Goal: Information Seeking & Learning: Learn about a topic

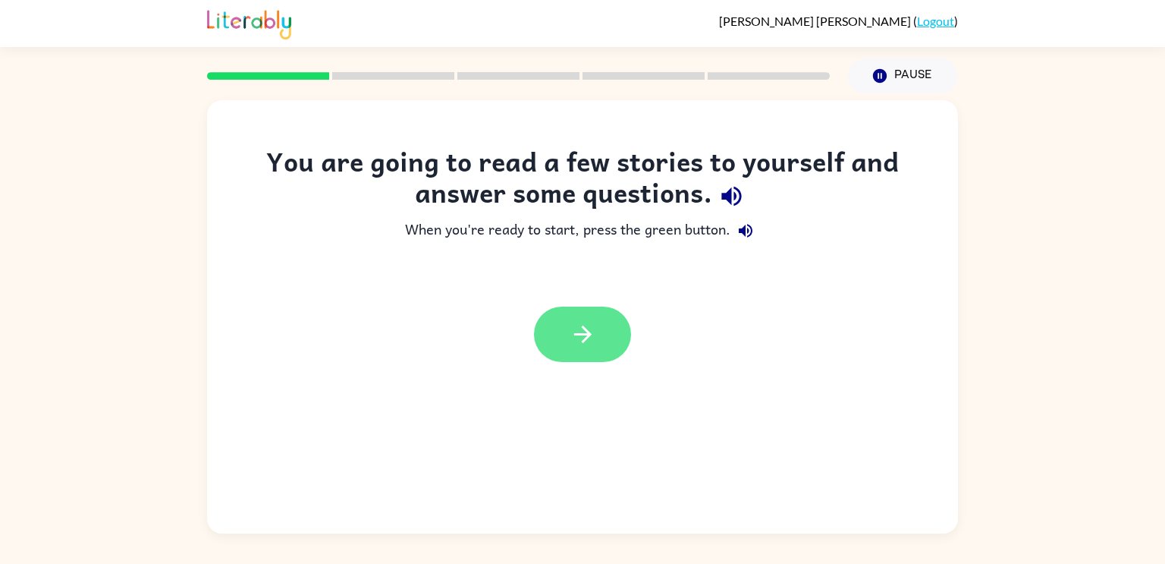
click at [599, 343] on button "button" at bounding box center [582, 333] width 97 height 55
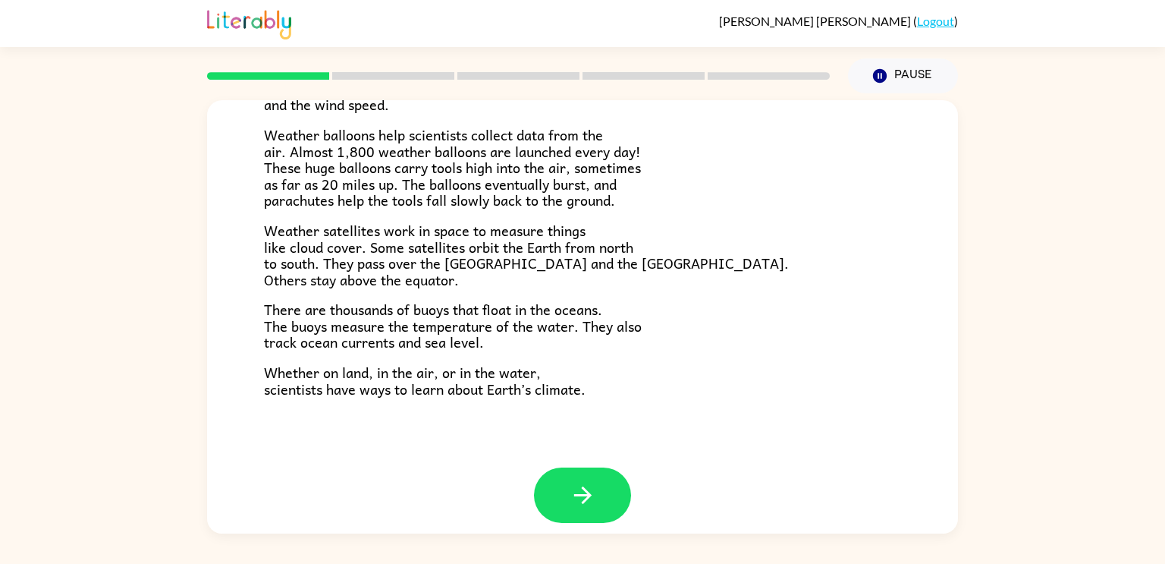
scroll to position [424, 0]
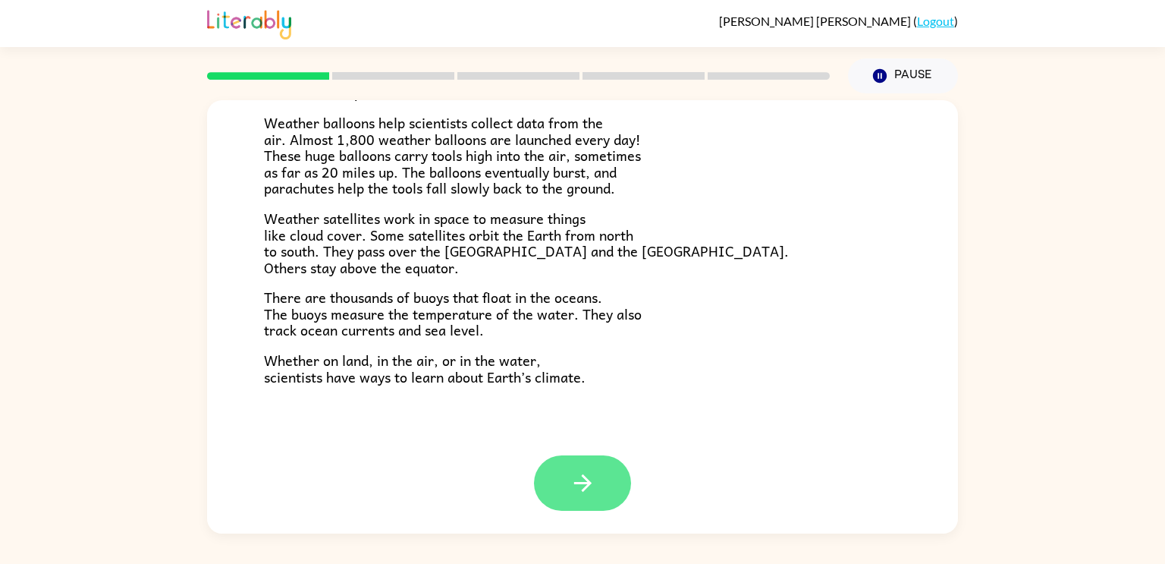
click at [577, 460] on button "button" at bounding box center [582, 482] width 97 height 55
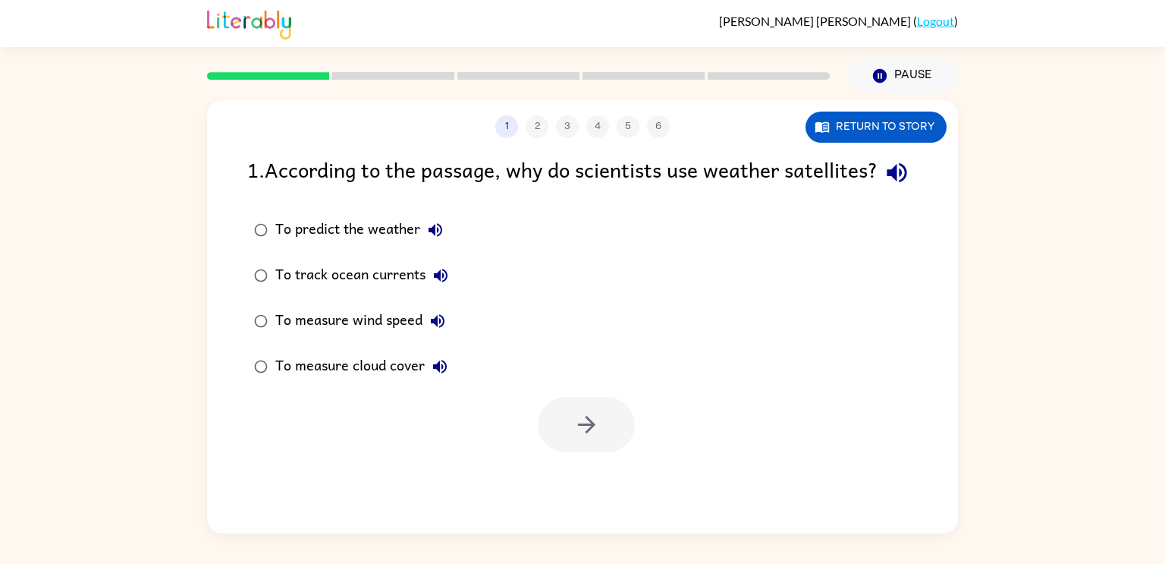
scroll to position [0, 0]
click at [884, 186] on icon "button" at bounding box center [897, 172] width 27 height 27
click at [288, 381] on div "To measure cloud cover" at bounding box center [365, 366] width 180 height 30
click at [598, 438] on icon "button" at bounding box center [586, 424] width 27 height 27
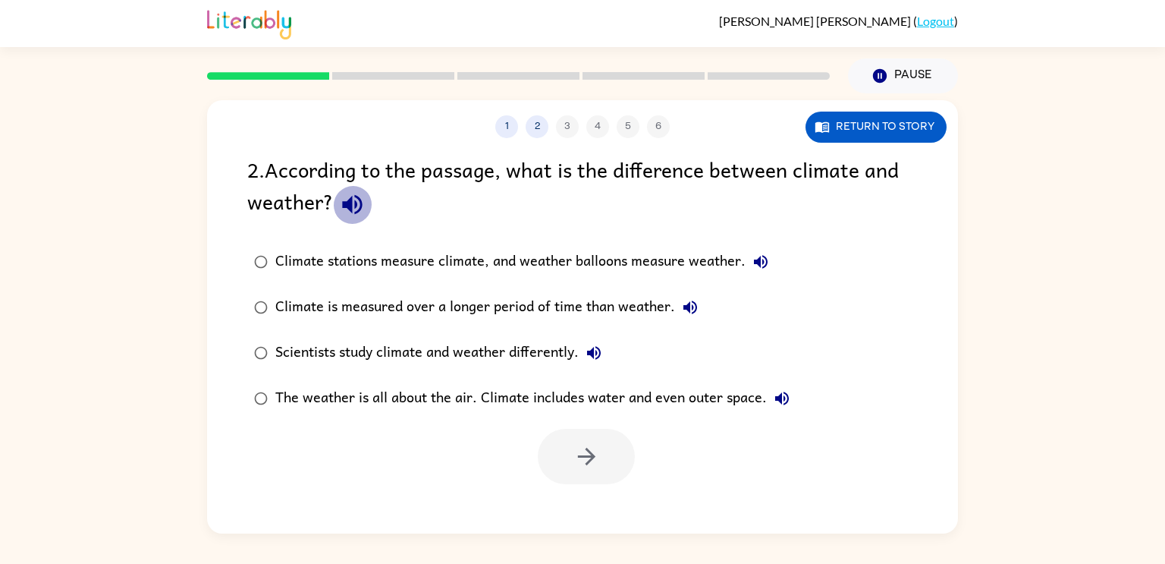
click at [356, 204] on icon "button" at bounding box center [352, 205] width 20 height 20
click at [696, 312] on icon "button" at bounding box center [690, 307] width 18 height 18
click at [753, 259] on icon "button" at bounding box center [761, 262] width 18 height 18
click at [593, 356] on icon "button" at bounding box center [594, 353] width 18 height 18
click at [890, 132] on button "Return to story" at bounding box center [875, 126] width 141 height 31
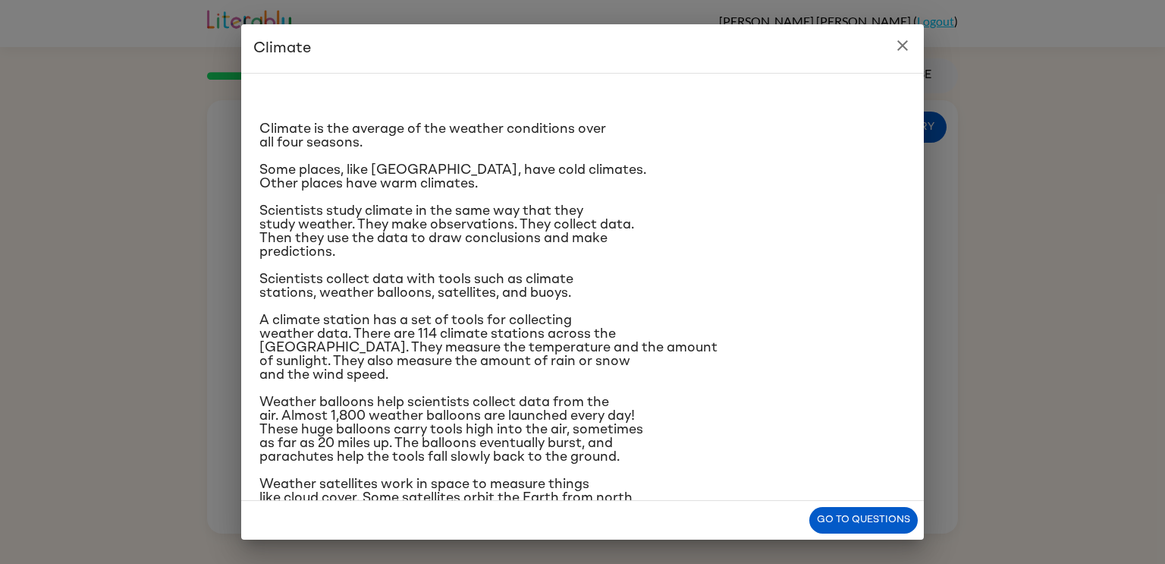
click at [899, 40] on icon "close" at bounding box center [902, 45] width 18 height 18
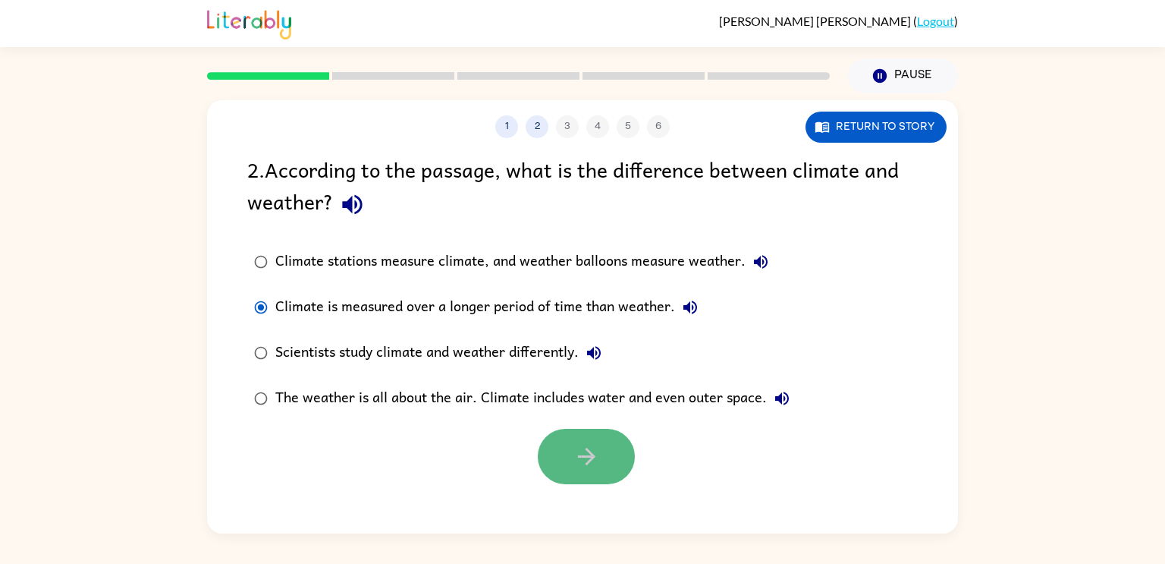
click at [578, 456] on icon "button" at bounding box center [585, 455] width 17 height 17
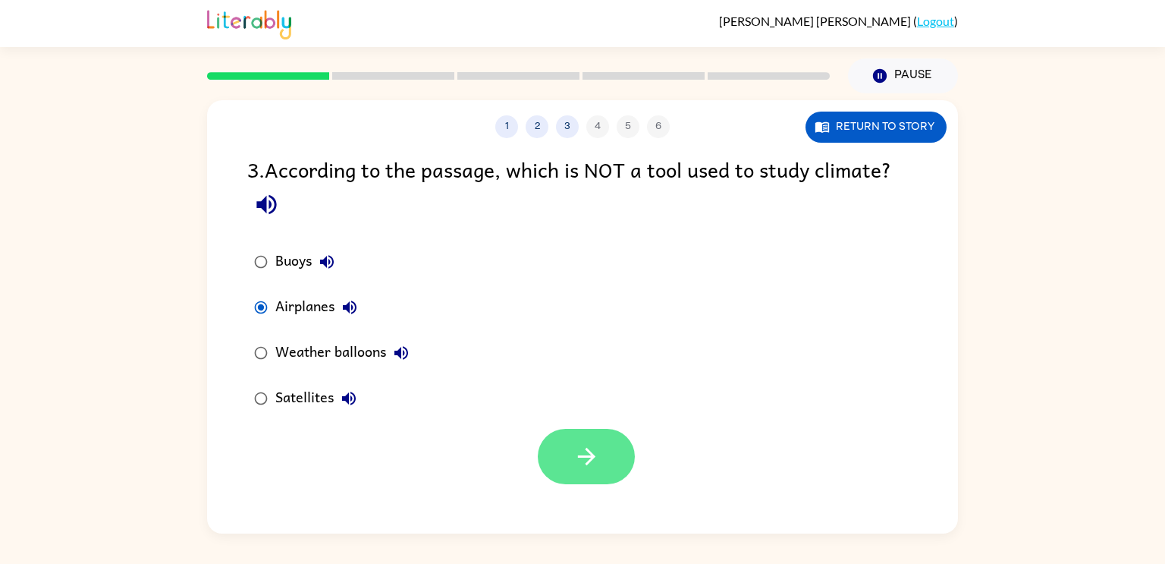
click at [576, 447] on icon "button" at bounding box center [586, 456] width 27 height 27
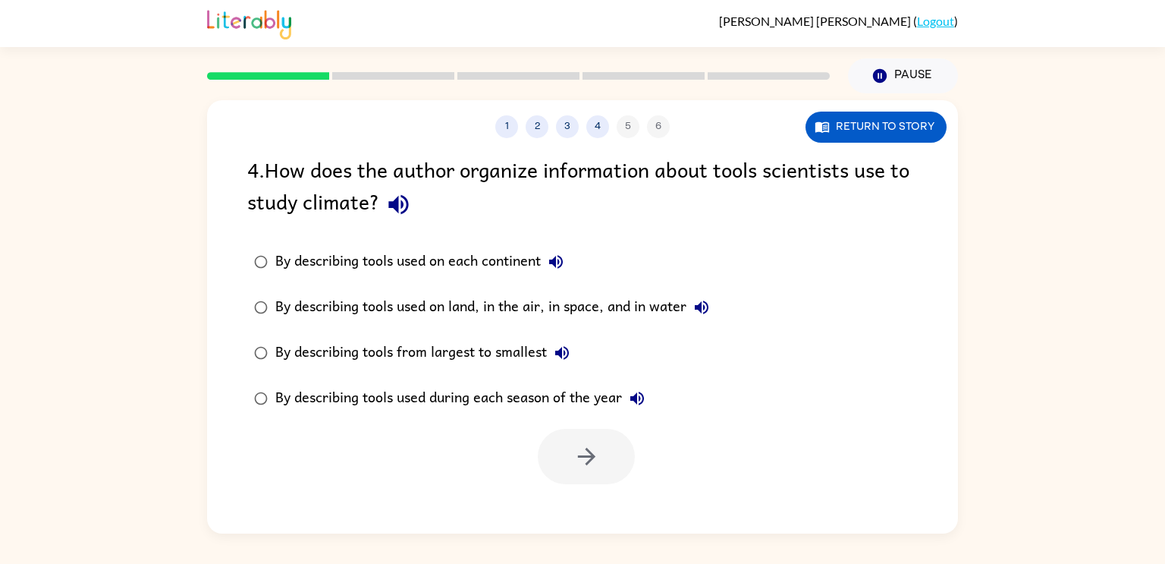
click at [407, 200] on icon "button" at bounding box center [398, 205] width 20 height 20
click at [409, 206] on icon "button" at bounding box center [398, 204] width 27 height 27
click at [550, 262] on icon "button" at bounding box center [556, 262] width 18 height 18
click at [707, 310] on icon "button" at bounding box center [701, 307] width 18 height 18
click at [558, 354] on icon "button" at bounding box center [562, 353] width 14 height 14
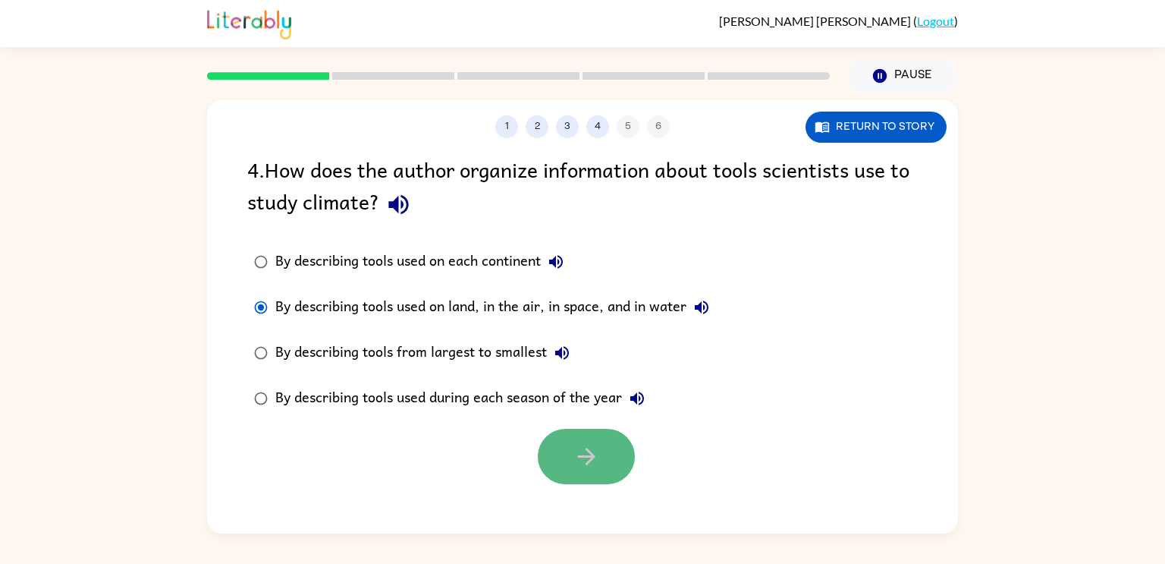
click at [593, 465] on icon "button" at bounding box center [586, 456] width 27 height 27
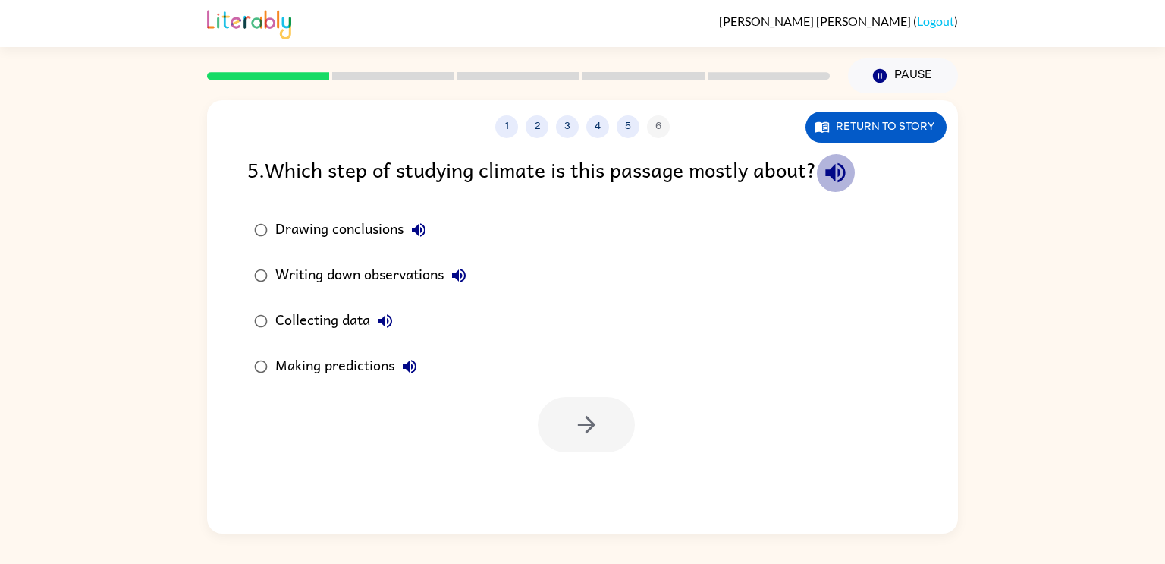
click at [844, 172] on icon "button" at bounding box center [835, 172] width 27 height 27
click at [388, 321] on icon "button" at bounding box center [385, 321] width 14 height 14
click at [615, 434] on button "button" at bounding box center [586, 424] width 97 height 55
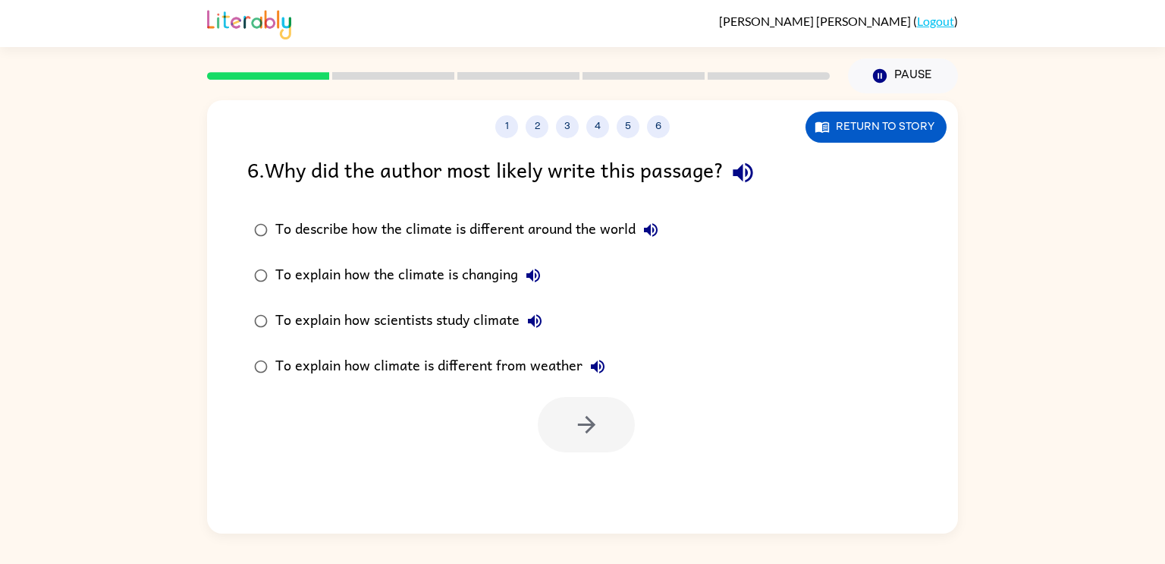
click at [649, 231] on icon "button" at bounding box center [651, 230] width 14 height 14
click at [532, 276] on icon "button" at bounding box center [533, 275] width 14 height 14
click at [534, 319] on icon "button" at bounding box center [535, 321] width 14 height 14
click at [599, 432] on icon "button" at bounding box center [586, 424] width 27 height 27
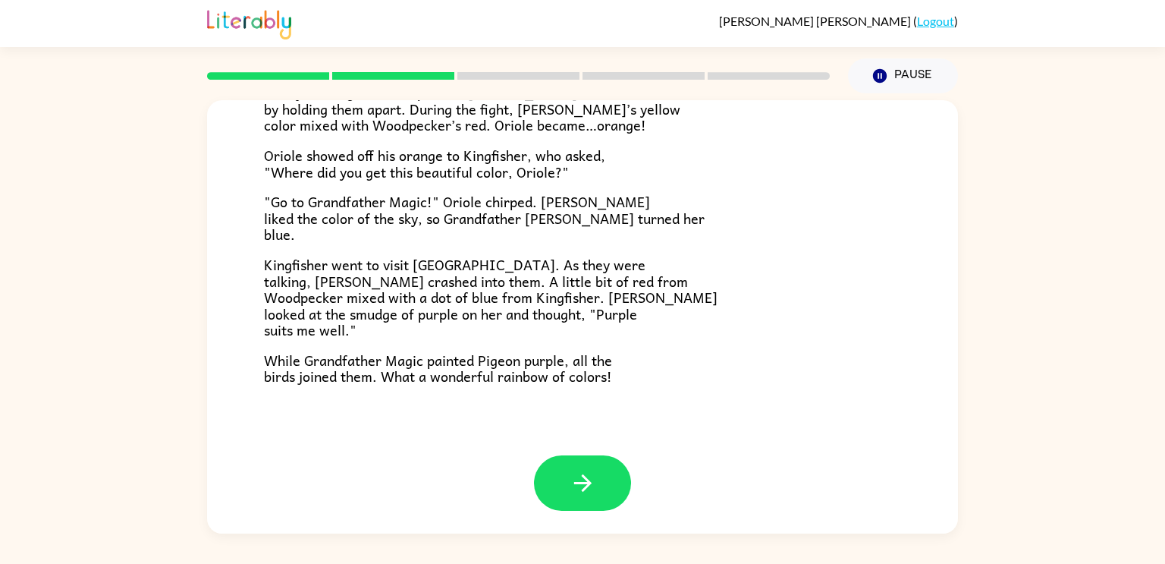
scroll to position [389, 0]
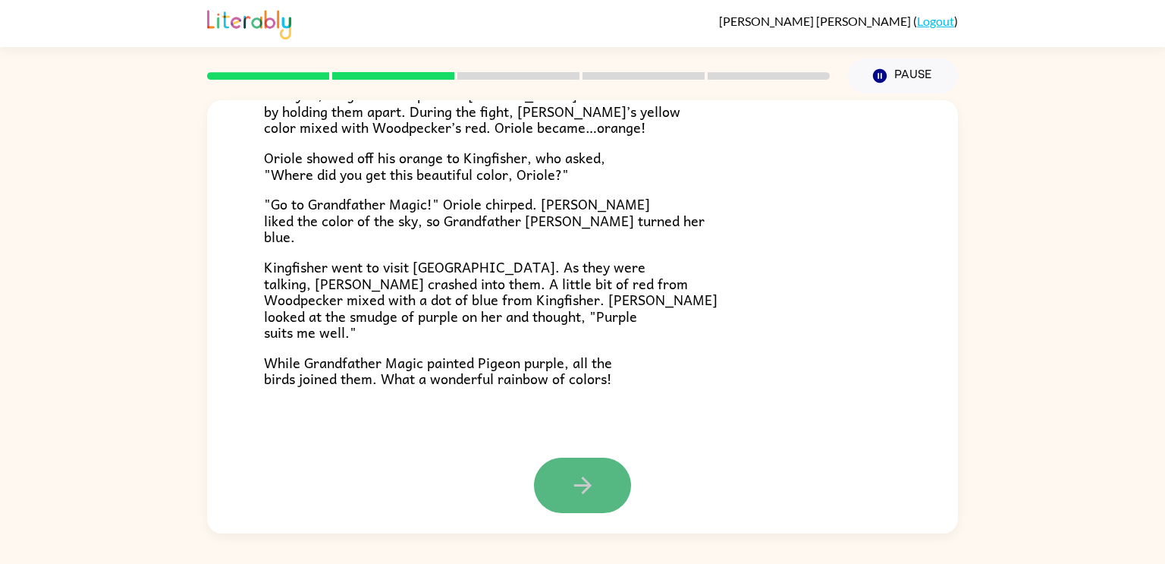
click at [600, 473] on button "button" at bounding box center [582, 484] width 97 height 55
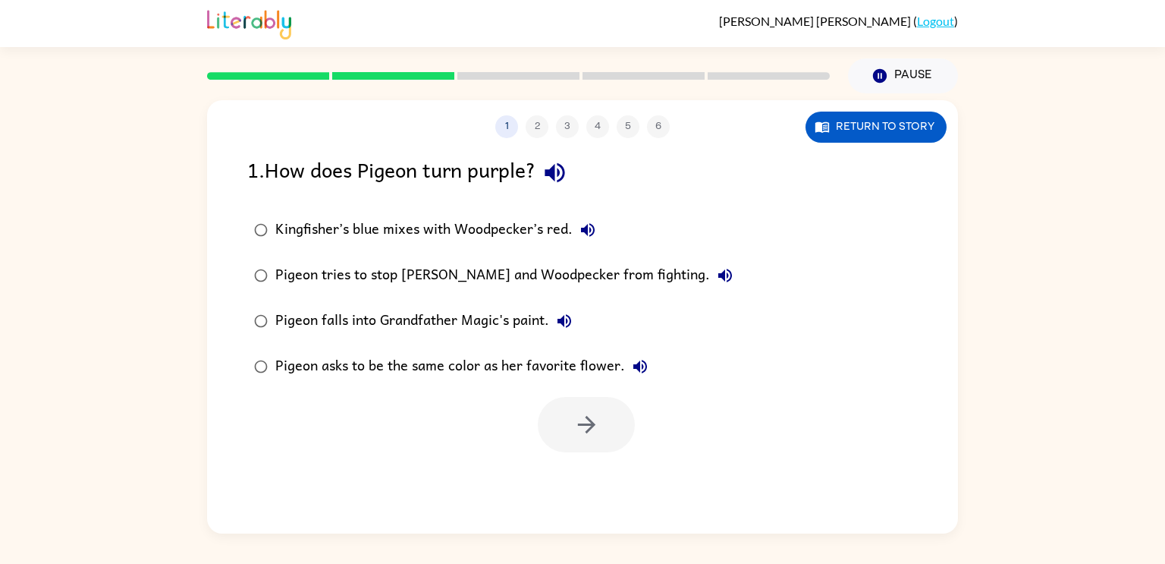
click at [710, 277] on button "Pigeon tries to stop [PERSON_NAME] and Woodpecker from fighting." at bounding box center [725, 275] width 30 height 30
click at [635, 375] on icon "button" at bounding box center [640, 366] width 18 height 18
click at [563, 324] on icon "button" at bounding box center [564, 321] width 14 height 14
click at [856, 131] on button "Return to story" at bounding box center [875, 126] width 141 height 31
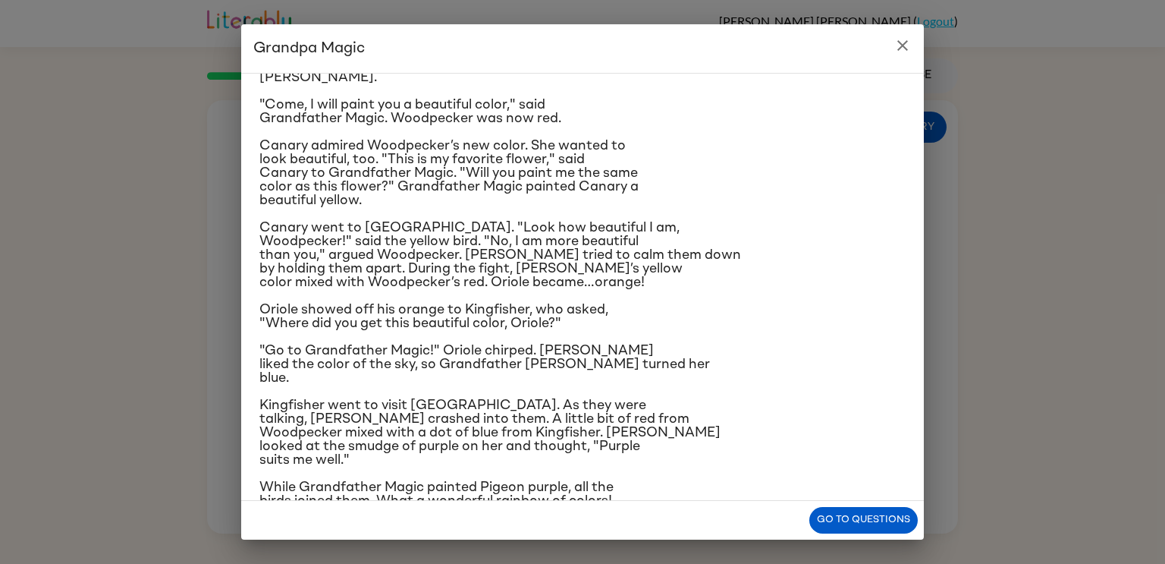
scroll to position [117, 0]
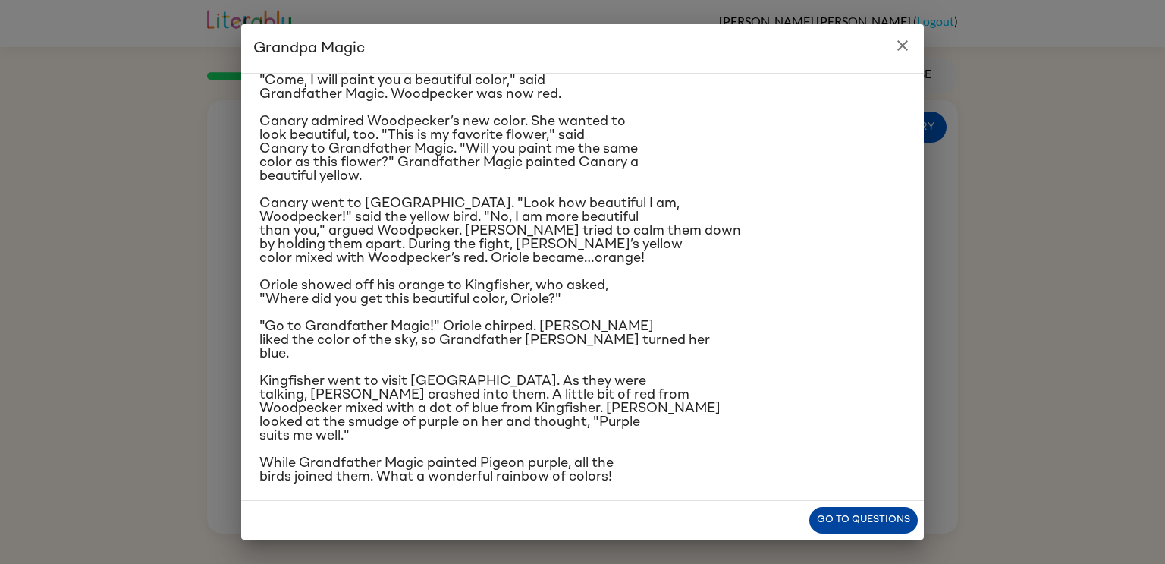
click at [847, 511] on button "Go to questions" at bounding box center [863, 520] width 108 height 27
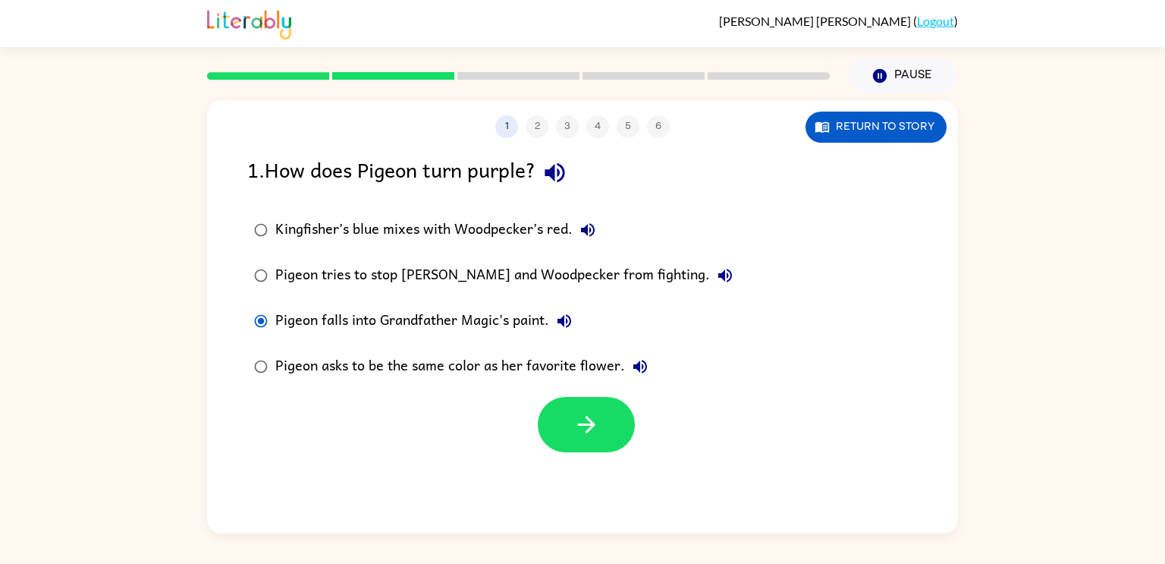
click at [579, 231] on icon "button" at bounding box center [588, 230] width 18 height 18
click at [560, 422] on button "button" at bounding box center [586, 424] width 97 height 55
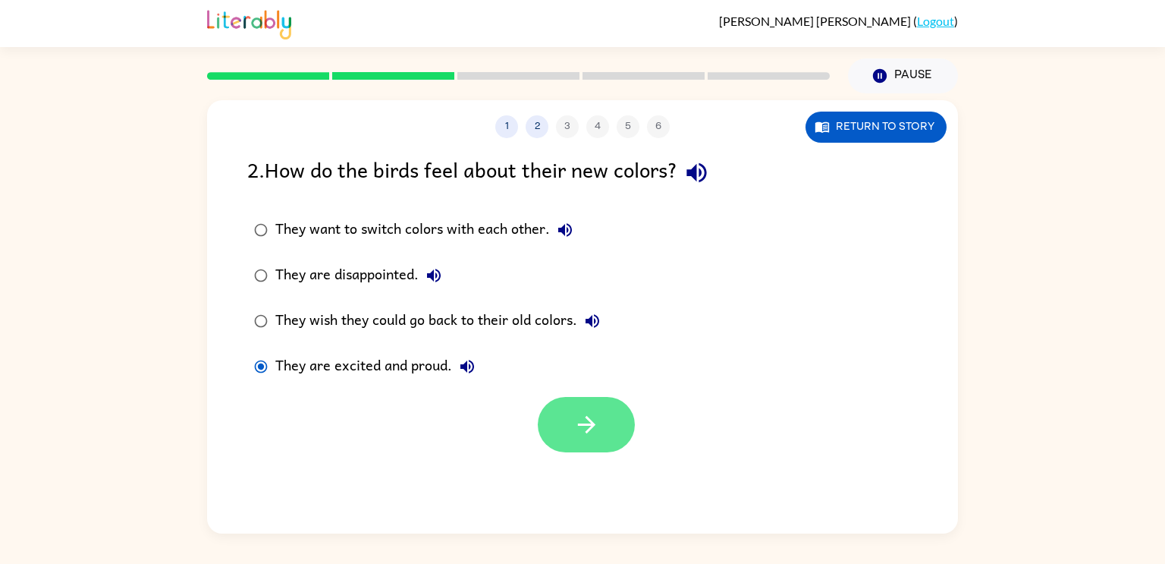
click at [591, 425] on icon "button" at bounding box center [585, 424] width 17 height 17
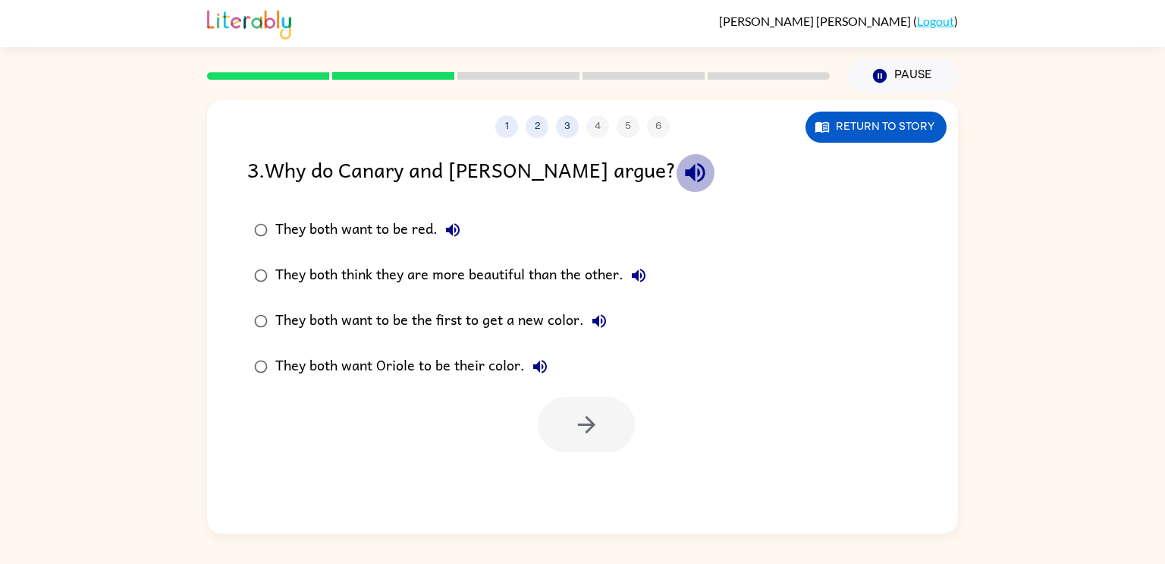
click at [682, 182] on icon "button" at bounding box center [695, 172] width 27 height 27
click at [281, 283] on div "They both think they are more beautiful than the other." at bounding box center [464, 275] width 378 height 30
click at [585, 436] on icon "button" at bounding box center [586, 424] width 27 height 27
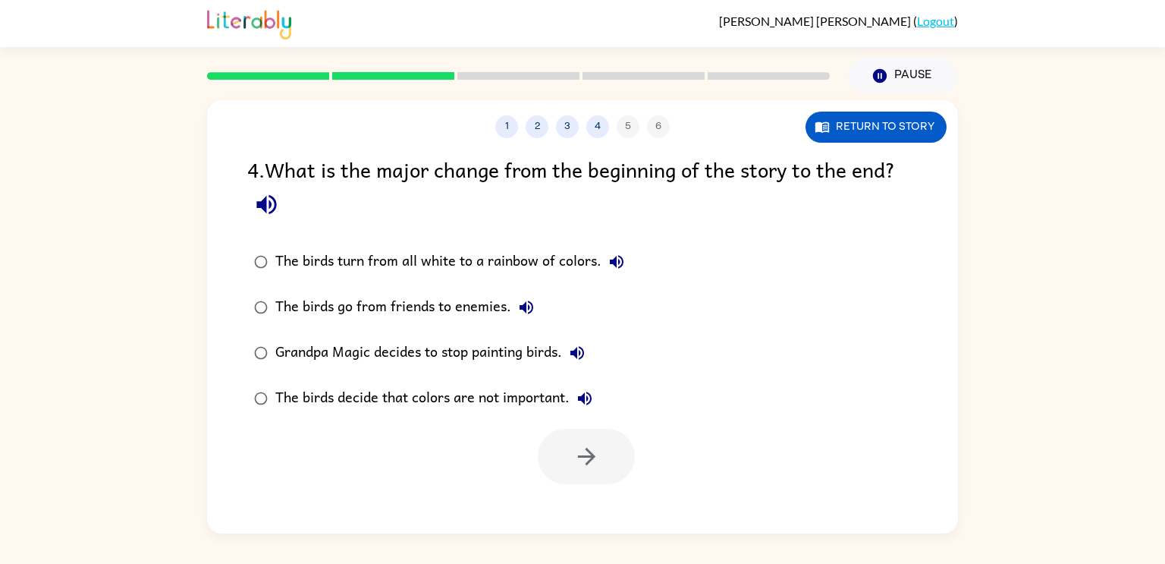
click at [264, 206] on icon "button" at bounding box center [266, 205] width 20 height 20
click at [902, 131] on button "Return to story" at bounding box center [875, 126] width 141 height 31
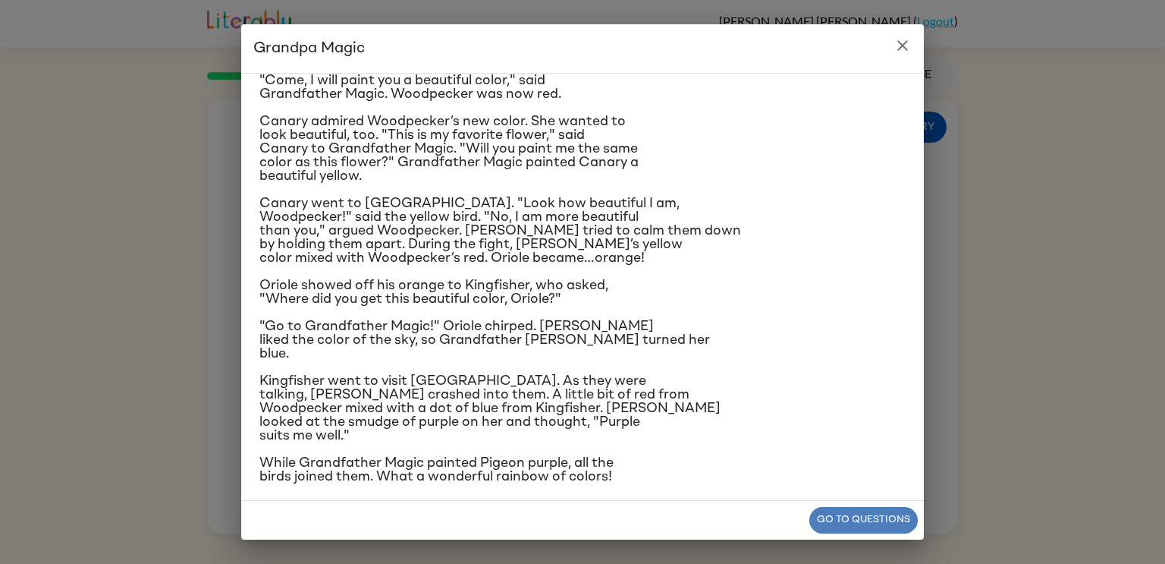
click at [852, 520] on button "Go to questions" at bounding box center [863, 520] width 108 height 27
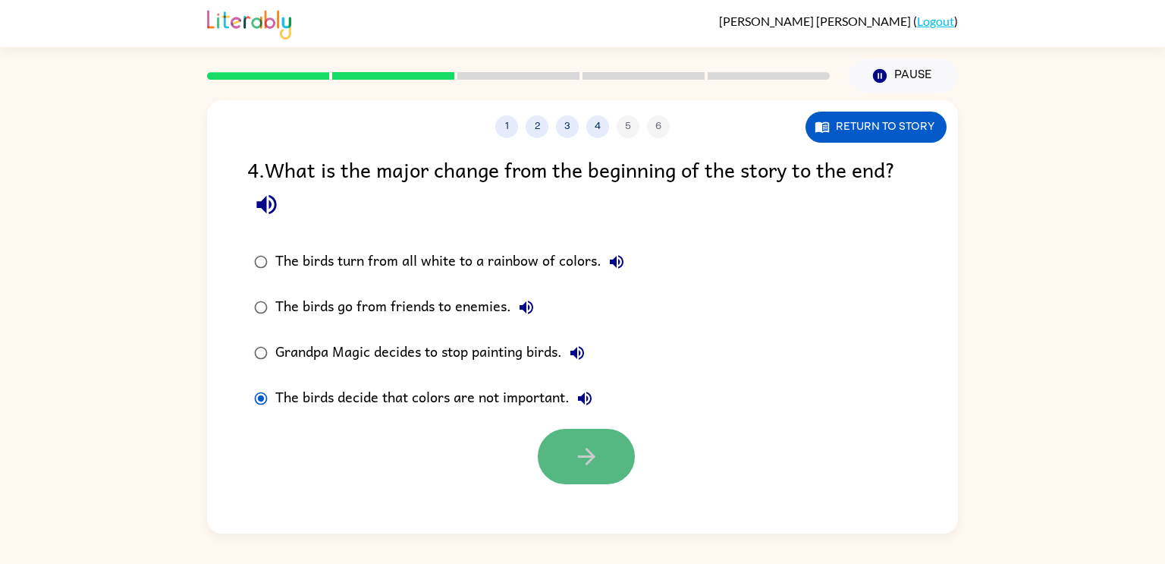
click at [618, 466] on button "button" at bounding box center [586, 456] width 97 height 55
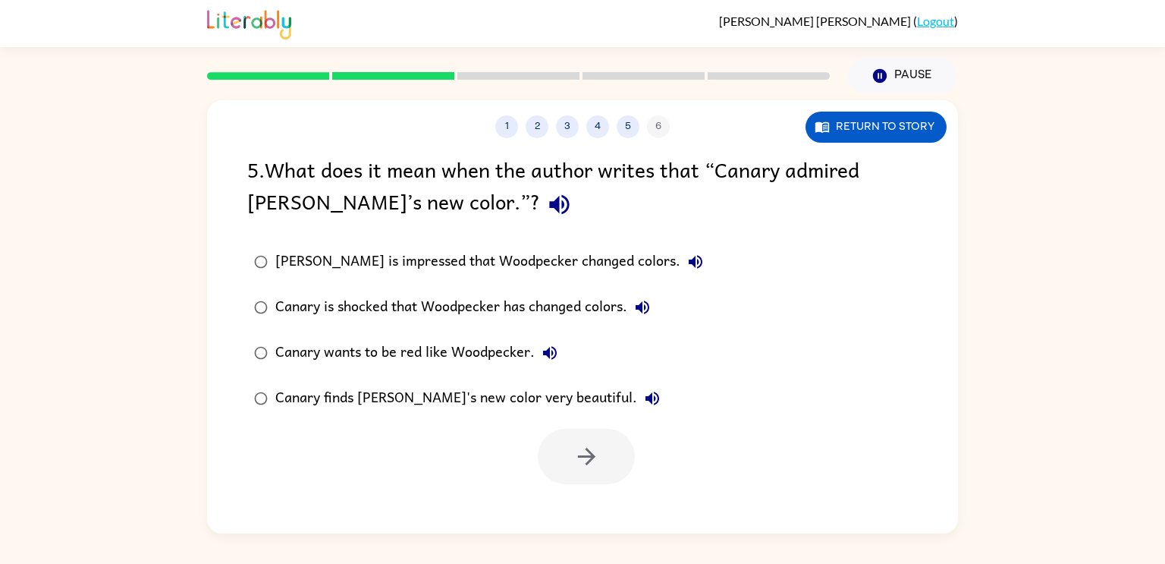
click at [546, 207] on icon "button" at bounding box center [559, 204] width 27 height 27
click at [894, 128] on button "Return to story" at bounding box center [875, 126] width 141 height 31
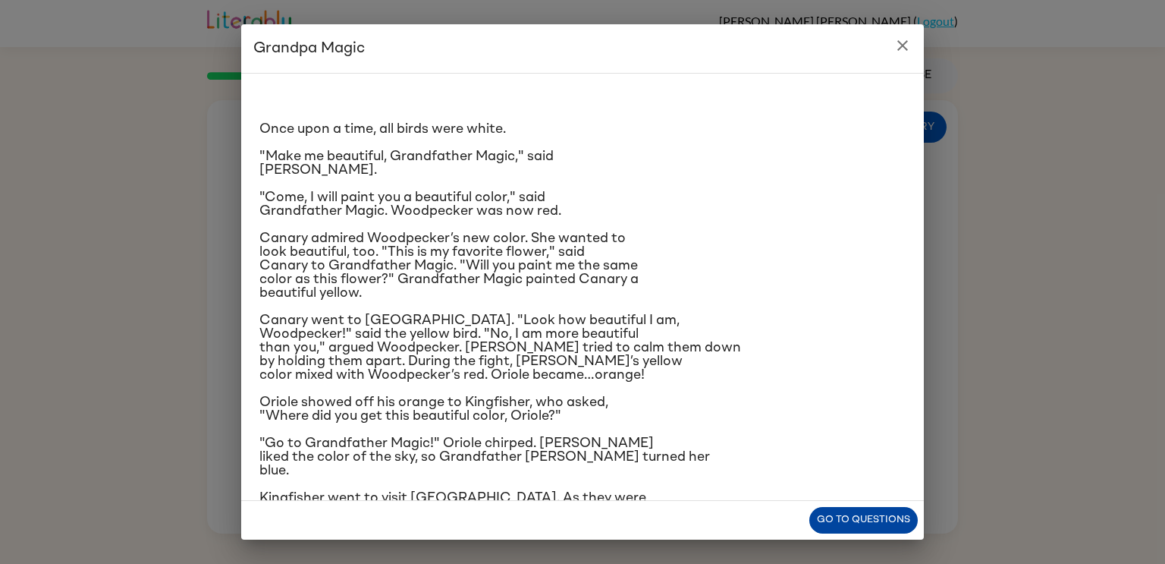
click at [878, 513] on button "Go to questions" at bounding box center [863, 520] width 108 height 27
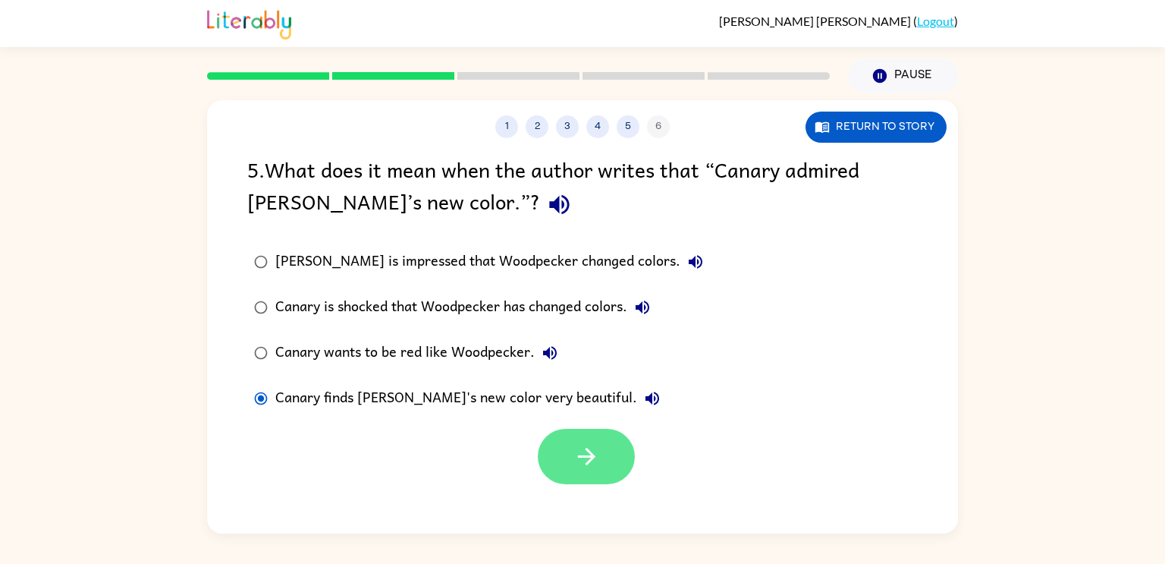
click at [596, 457] on icon "button" at bounding box center [586, 456] width 27 height 27
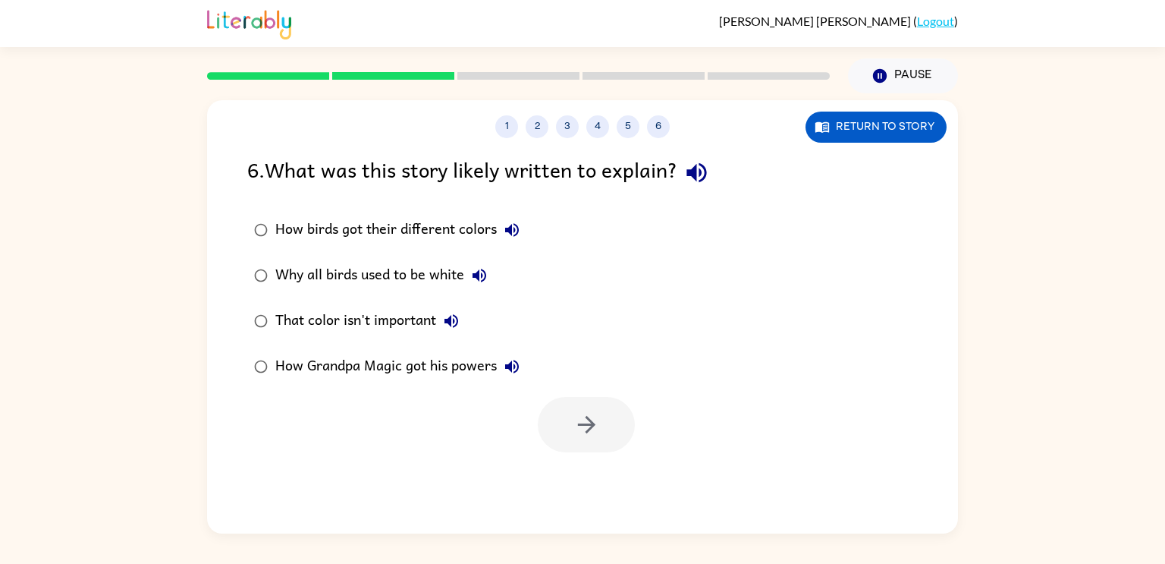
click at [697, 173] on icon "button" at bounding box center [696, 173] width 20 height 20
click at [500, 230] on button "How birds got their different colors" at bounding box center [512, 230] width 30 height 30
click at [300, 228] on div "How birds got their different colors" at bounding box center [401, 230] width 252 height 30
click at [572, 422] on button "button" at bounding box center [586, 424] width 97 height 55
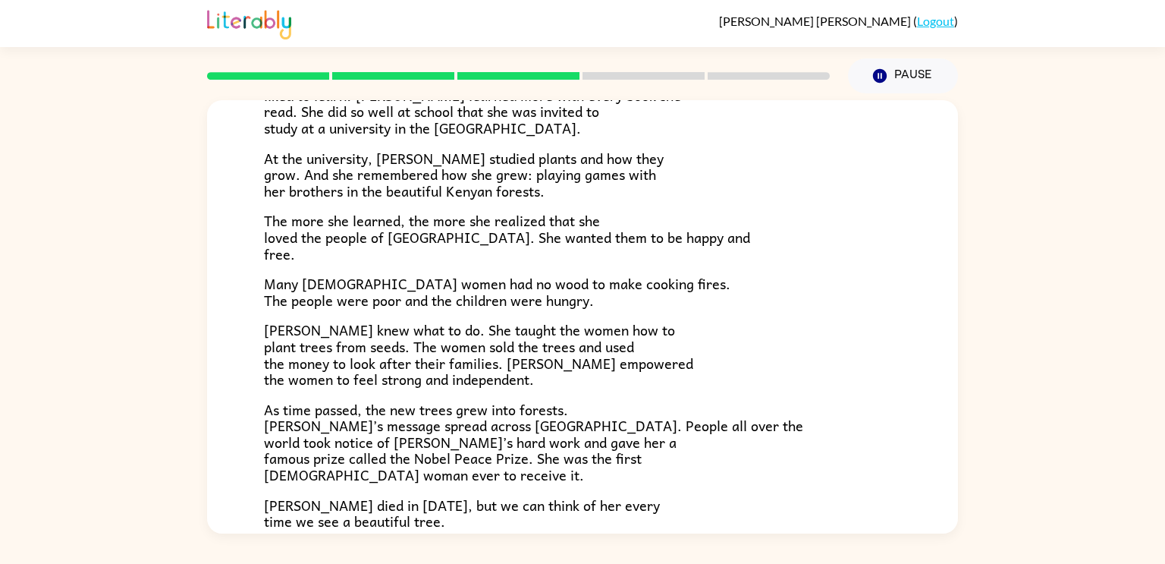
scroll to position [284, 0]
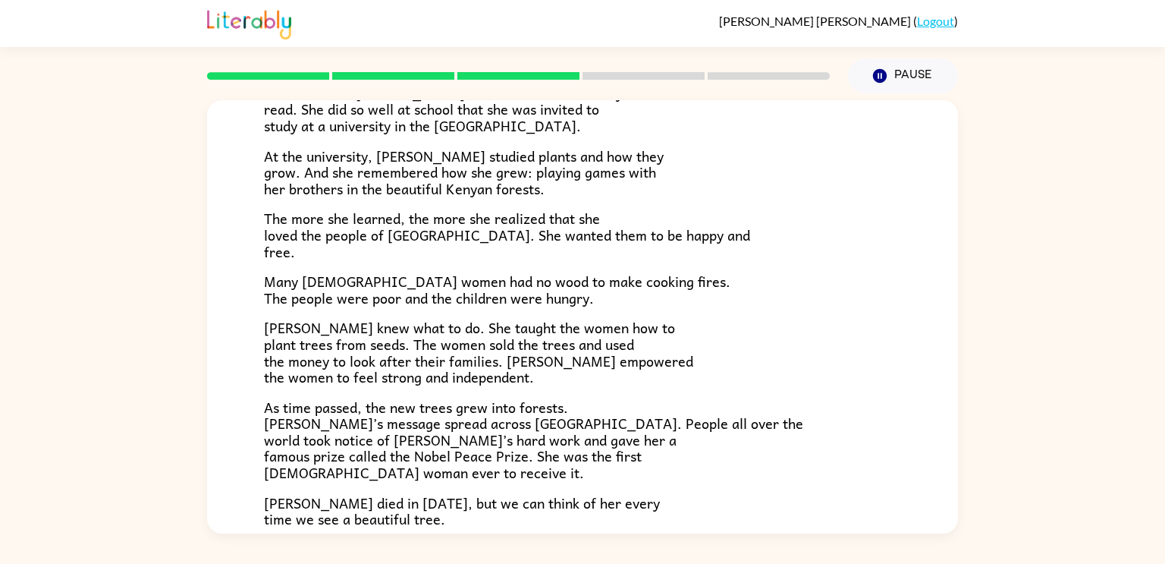
click at [538, 336] on span "[PERSON_NAME] knew what to do. She taught the women how to plant trees from see…" at bounding box center [478, 351] width 429 height 71
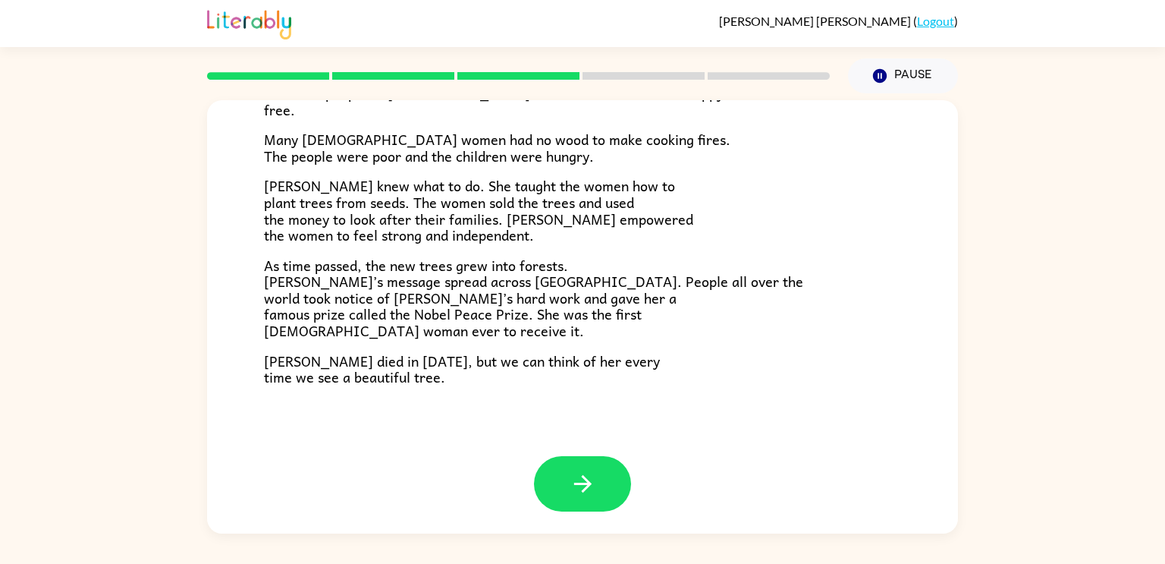
scroll to position [425, 0]
click at [589, 477] on icon "button" at bounding box center [583, 484] width 27 height 27
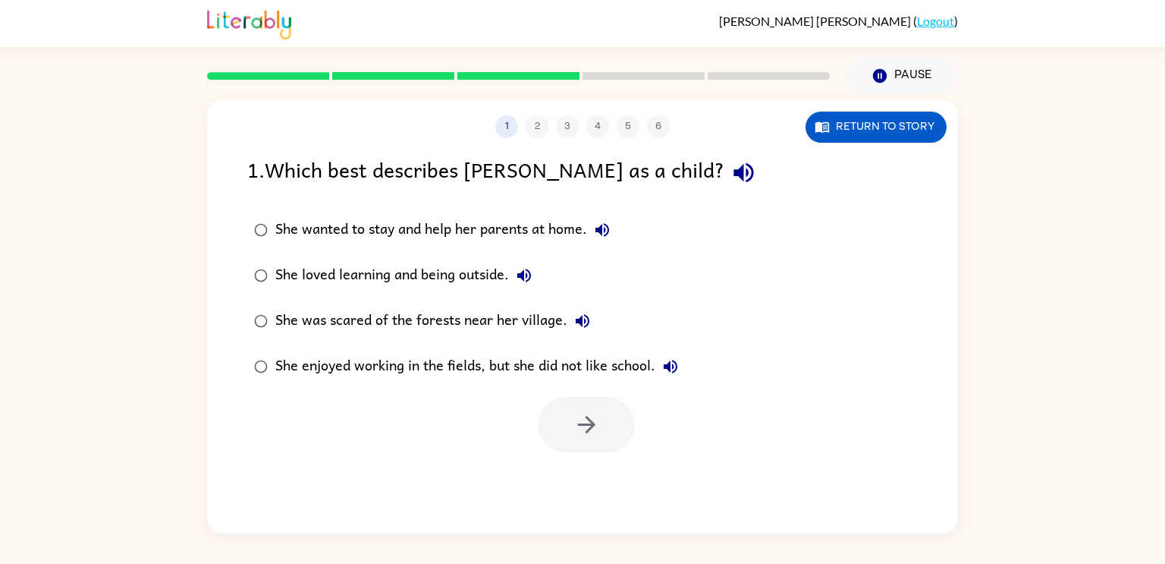
scroll to position [0, 0]
click at [598, 226] on icon "button" at bounding box center [602, 230] width 18 height 18
click at [275, 266] on div "She loved learning and being outside." at bounding box center [407, 275] width 264 height 30
click at [582, 425] on icon "button" at bounding box center [586, 424] width 27 height 27
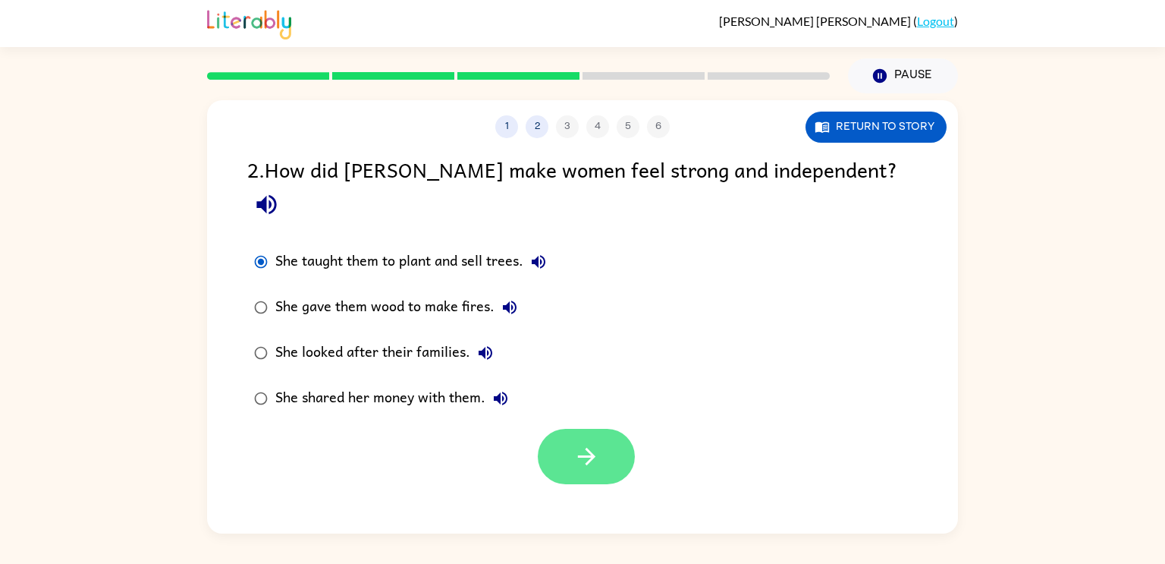
click at [586, 447] on icon "button" at bounding box center [585, 455] width 17 height 17
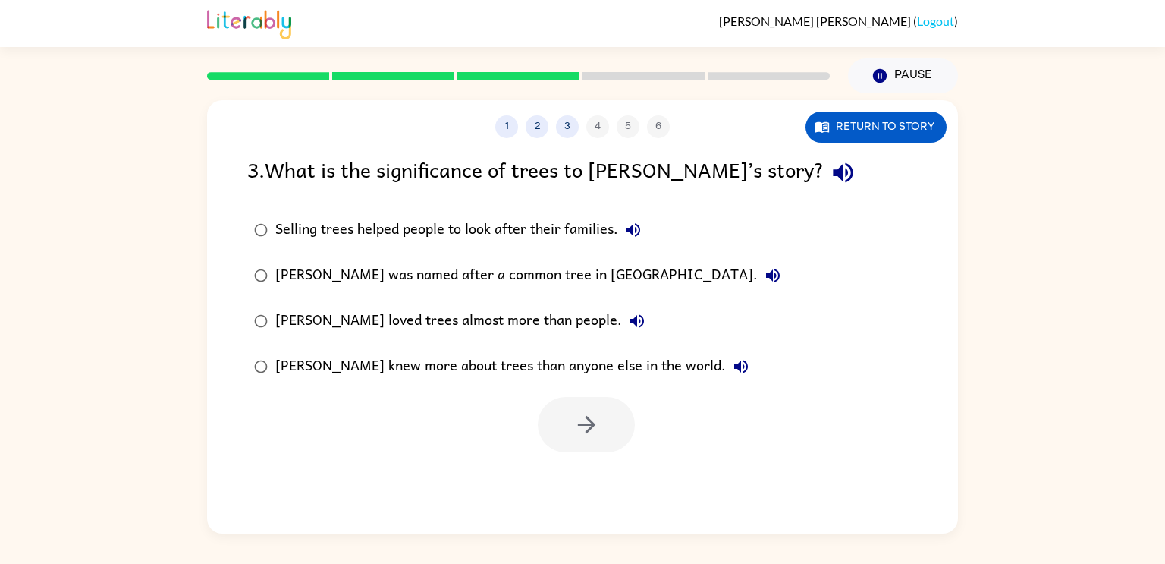
click at [833, 171] on icon "button" at bounding box center [843, 173] width 20 height 20
click at [629, 229] on icon "button" at bounding box center [633, 230] width 14 height 14
click at [624, 229] on icon "button" at bounding box center [633, 230] width 18 height 18
click at [300, 231] on div "Selling trees helped people to look after their families." at bounding box center [461, 230] width 373 height 30
click at [608, 425] on button "button" at bounding box center [586, 424] width 97 height 55
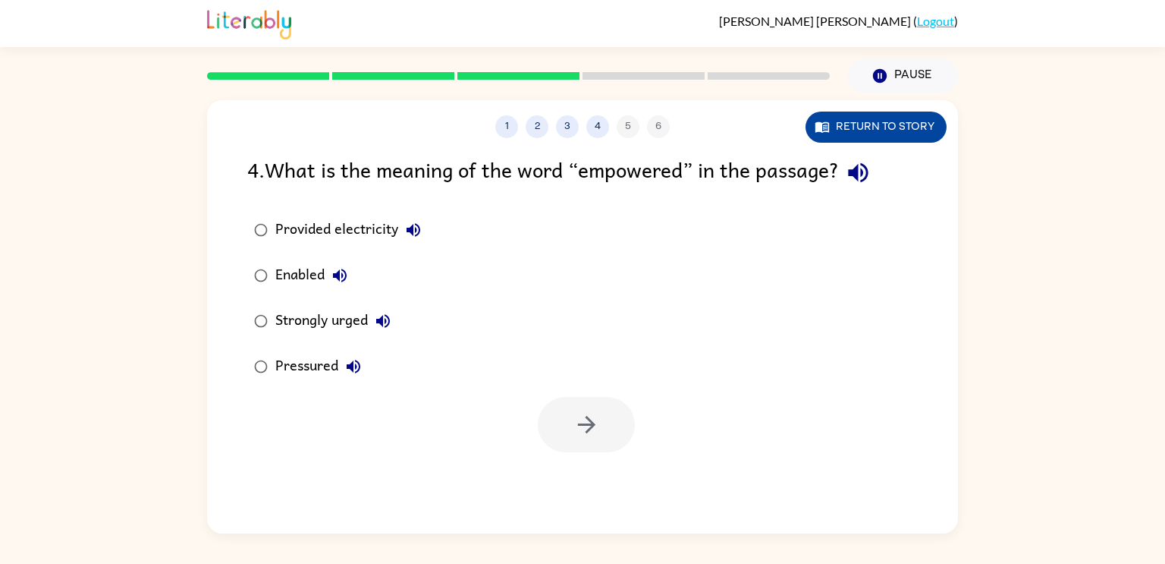
click at [886, 130] on button "Return to story" at bounding box center [875, 126] width 141 height 31
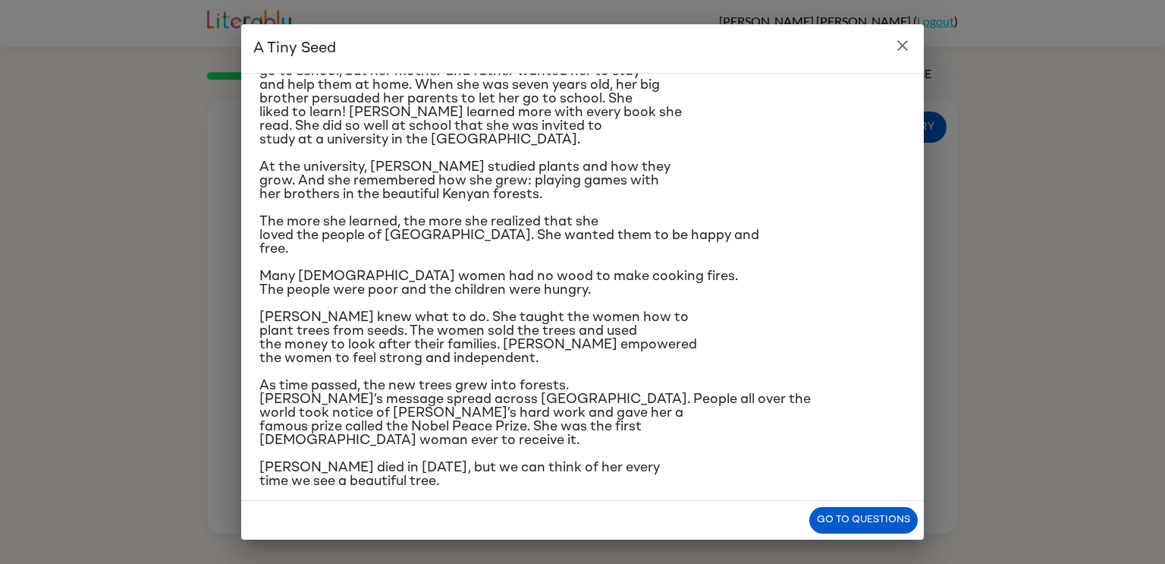
scroll to position [143, 0]
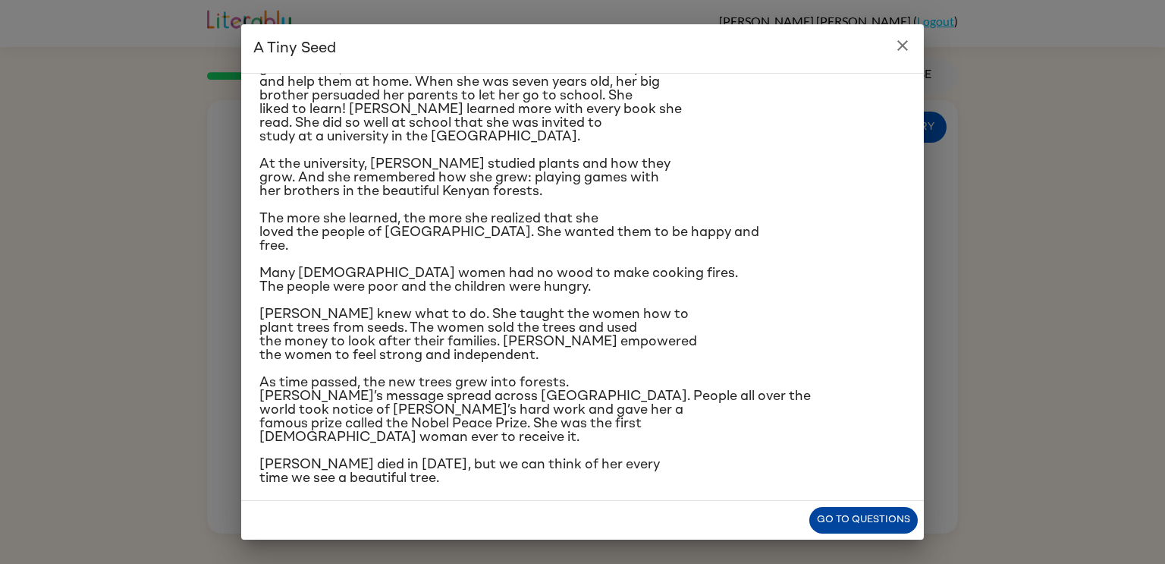
click at [834, 510] on button "Go to questions" at bounding box center [863, 520] width 108 height 27
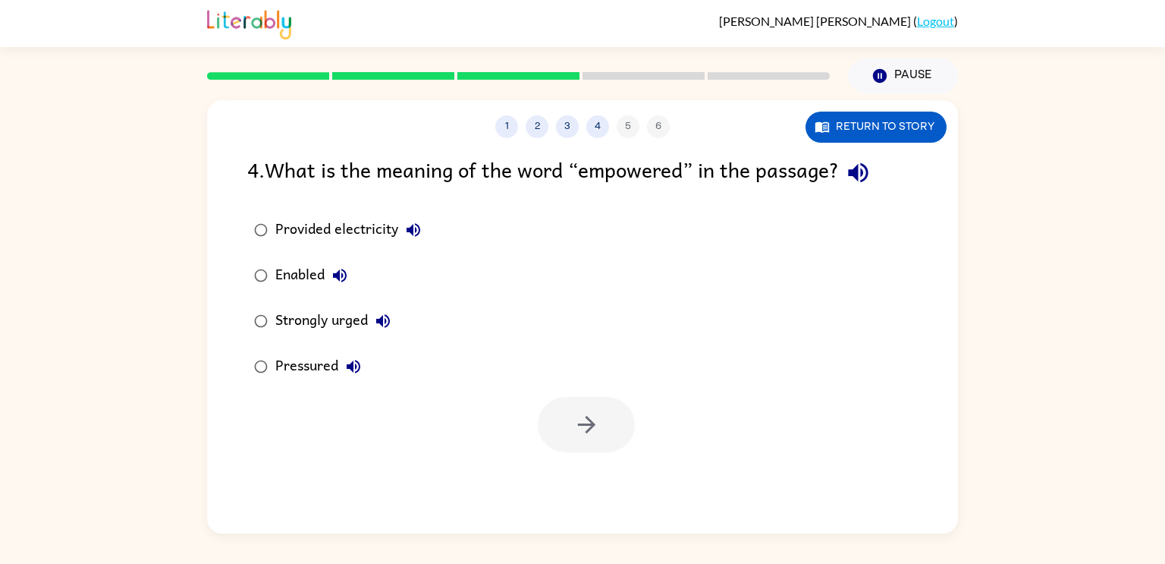
click at [297, 276] on div "Enabled" at bounding box center [315, 275] width 80 height 30
click at [564, 410] on button "button" at bounding box center [586, 424] width 97 height 55
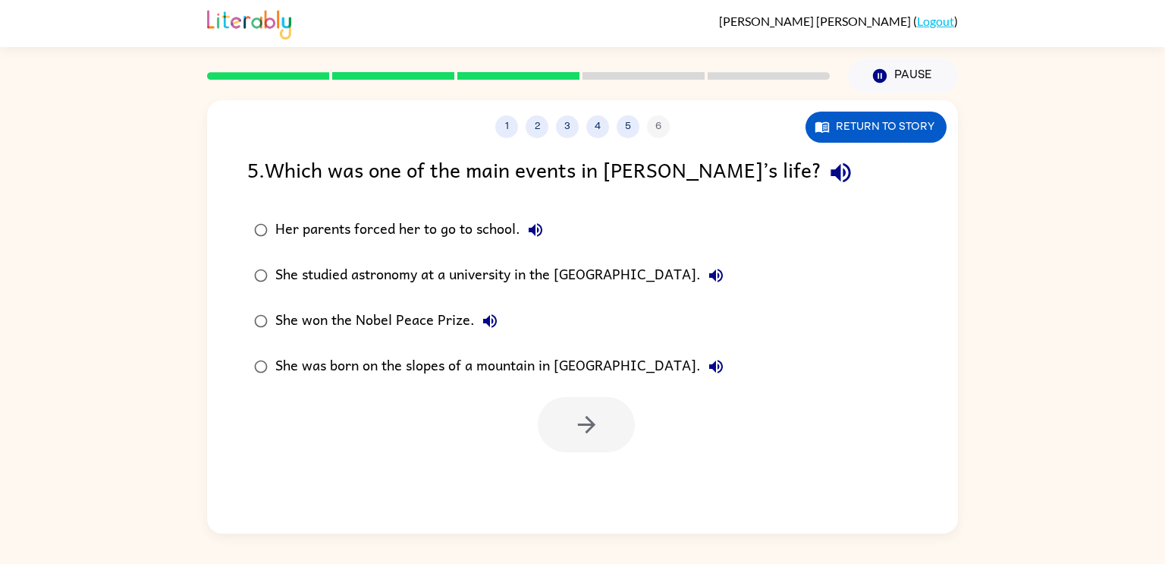
click at [407, 316] on div "She won the Nobel Peace Prize." at bounding box center [390, 321] width 230 height 30
click at [585, 425] on icon "button" at bounding box center [585, 424] width 17 height 17
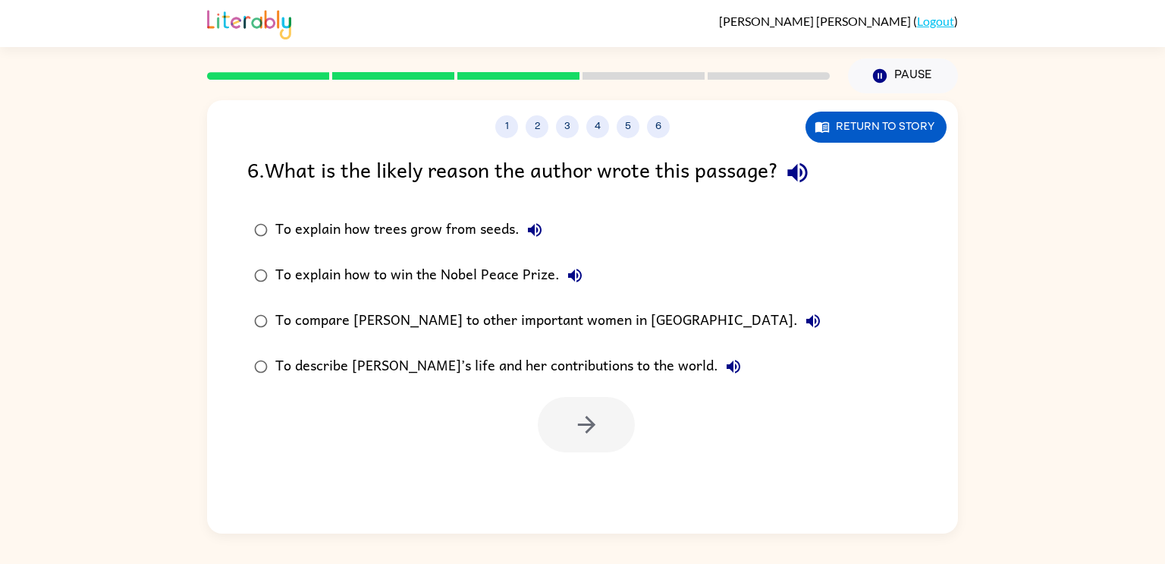
click at [432, 372] on div "To describe [PERSON_NAME]’s life and her contributions to the world." at bounding box center [511, 366] width 473 height 30
click at [571, 420] on button "button" at bounding box center [586, 424] width 97 height 55
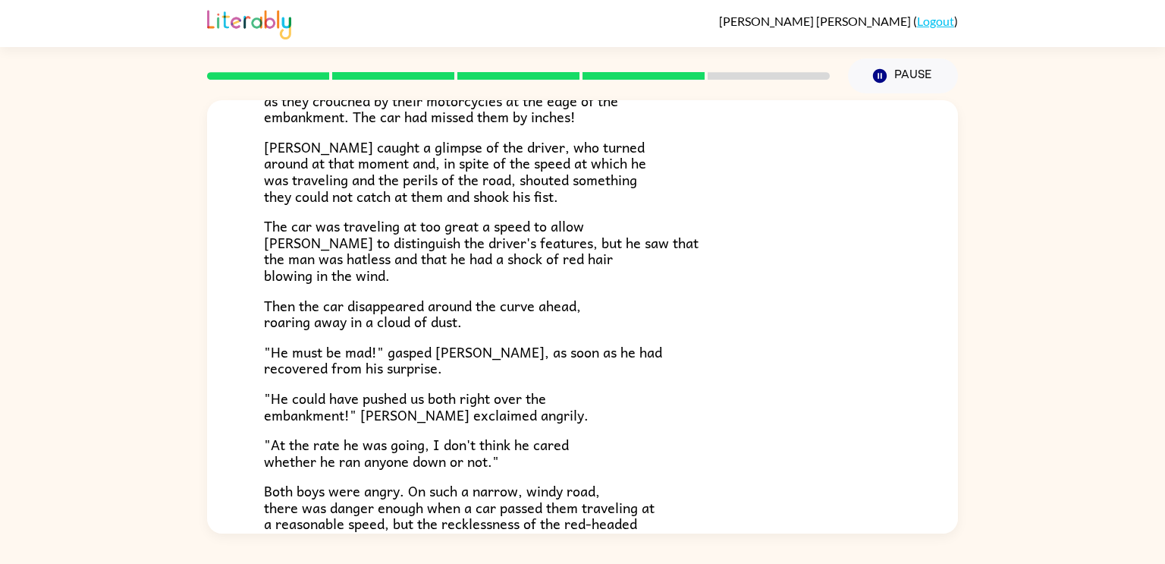
scroll to position [261, 0]
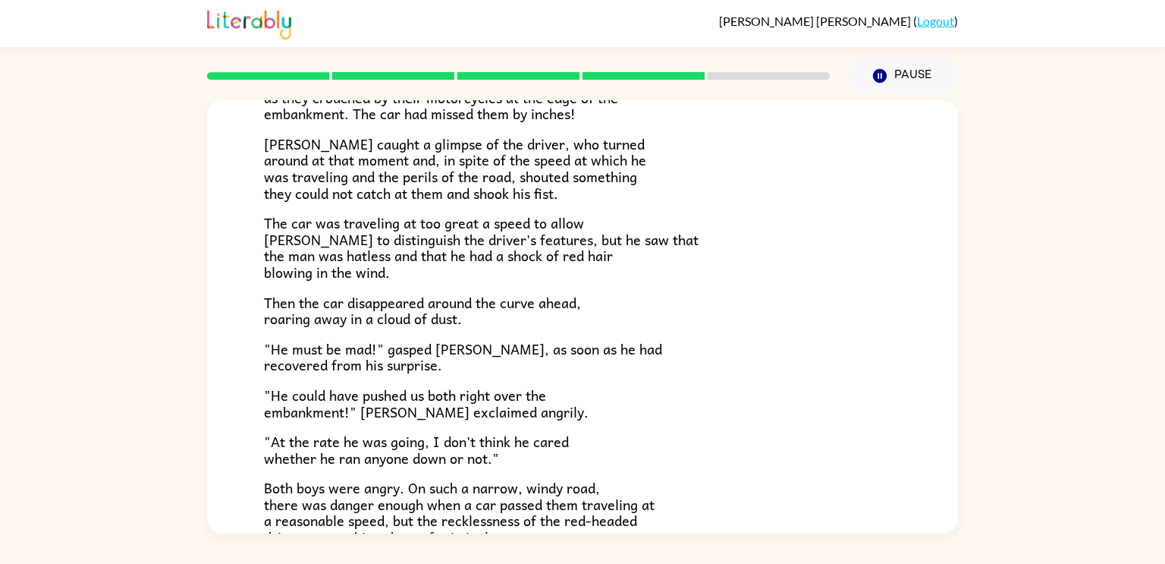
click at [538, 294] on span "Then the car disappeared around the curve ahead, roaring away in a cloud of dus…" at bounding box center [422, 310] width 317 height 39
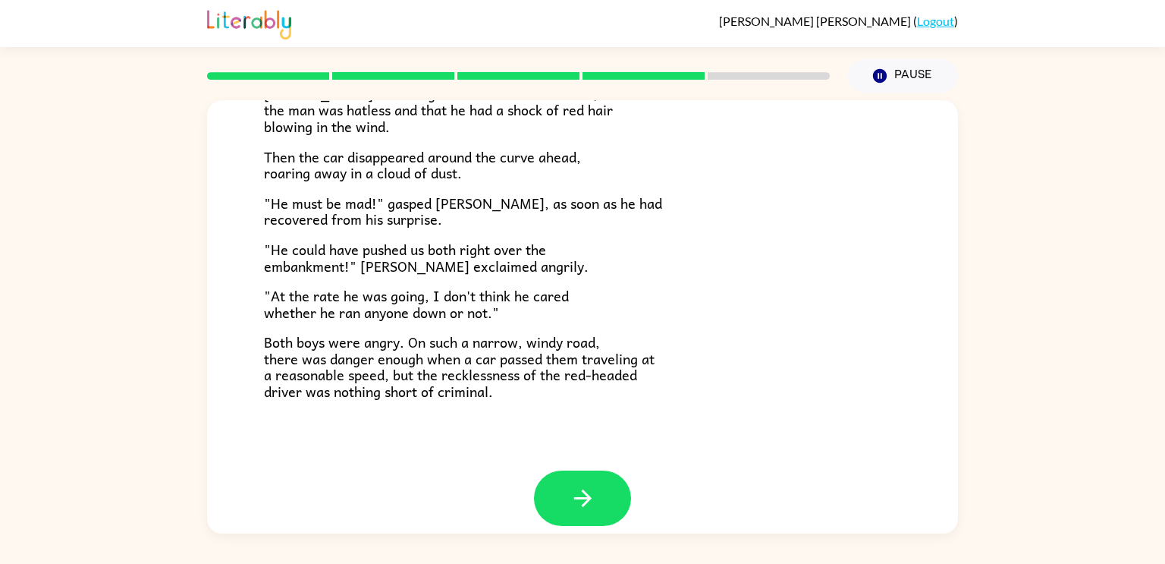
scroll to position [421, 0]
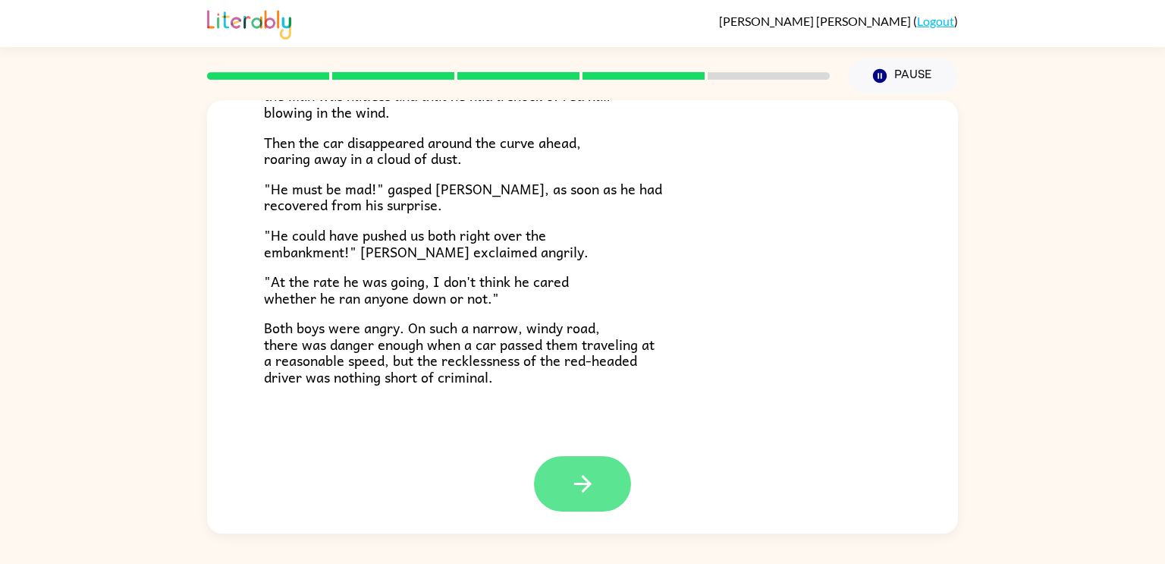
click at [591, 472] on icon "button" at bounding box center [583, 483] width 27 height 27
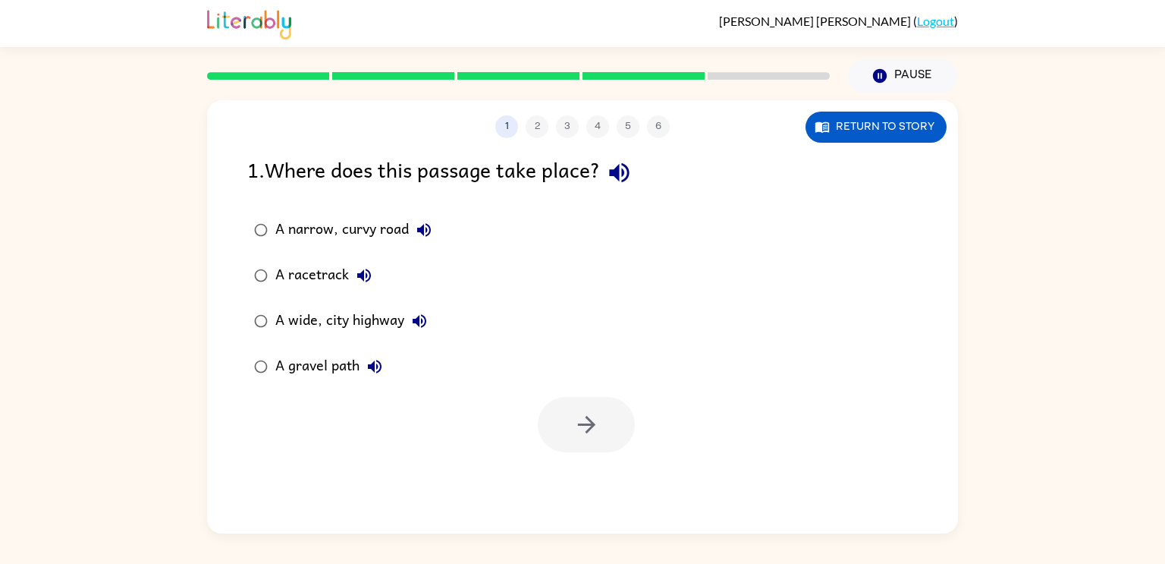
scroll to position [0, 0]
click at [626, 174] on icon "button" at bounding box center [619, 172] width 27 height 27
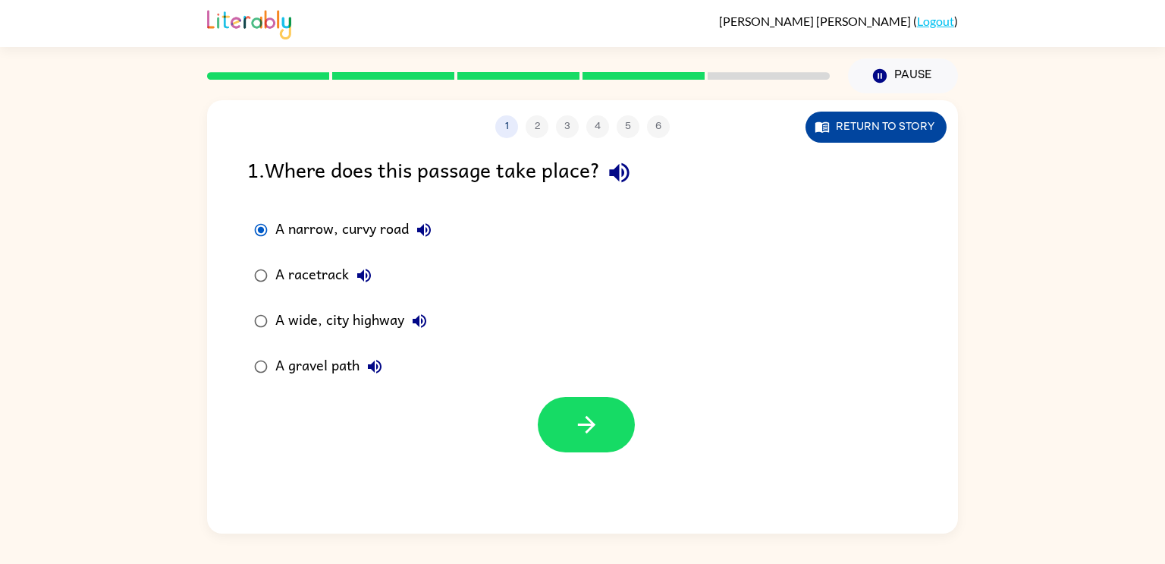
click at [864, 139] on button "Return to story" at bounding box center [875, 126] width 141 height 31
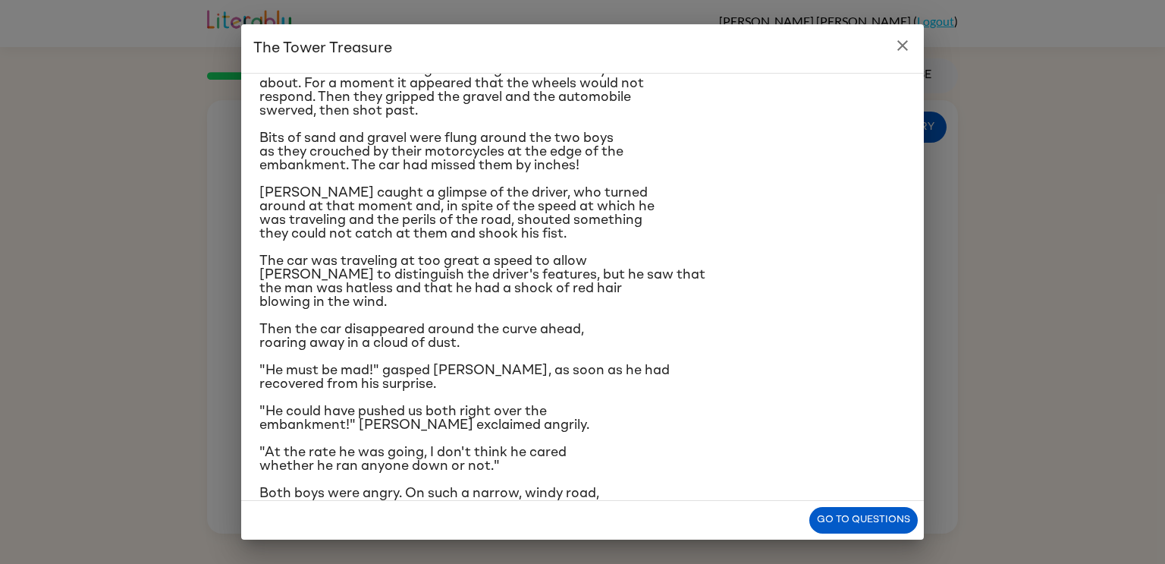
scroll to position [143, 0]
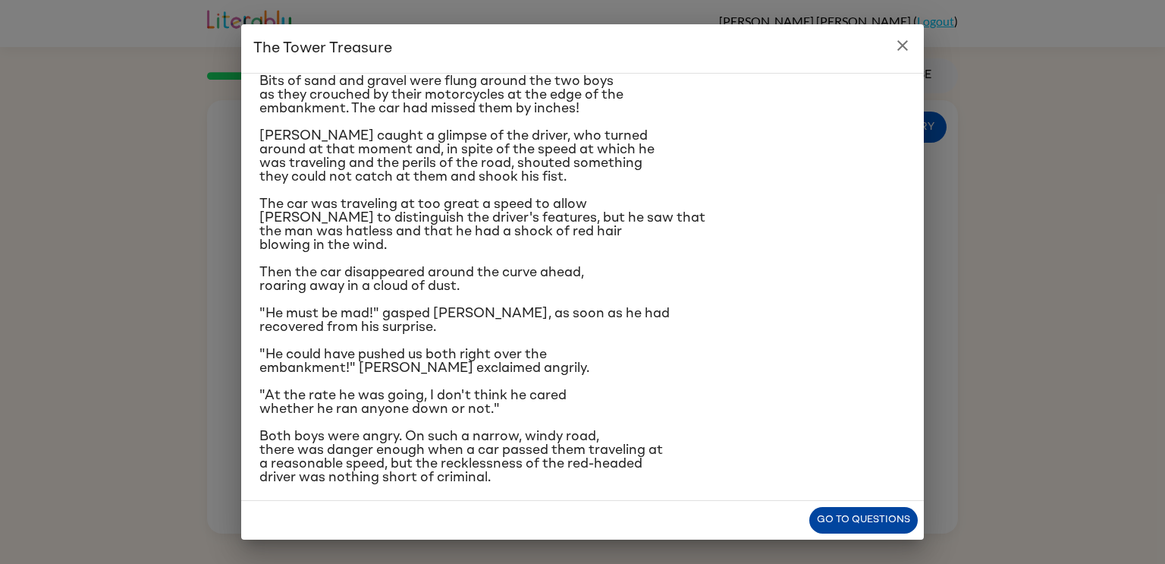
click at [847, 510] on button "Go to questions" at bounding box center [863, 520] width 108 height 27
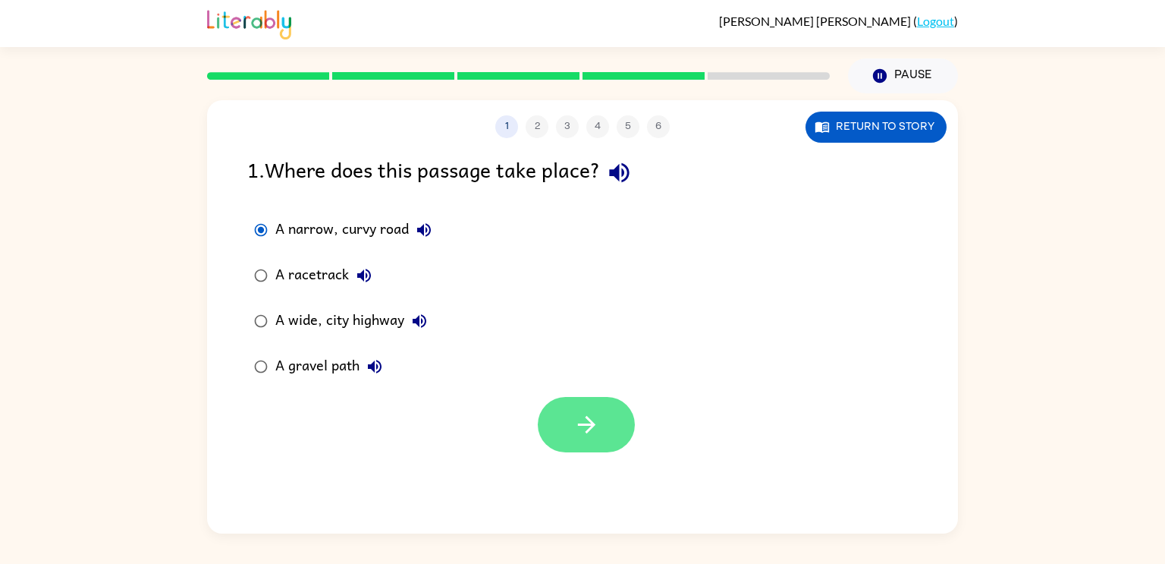
click at [620, 432] on button "button" at bounding box center [586, 424] width 97 height 55
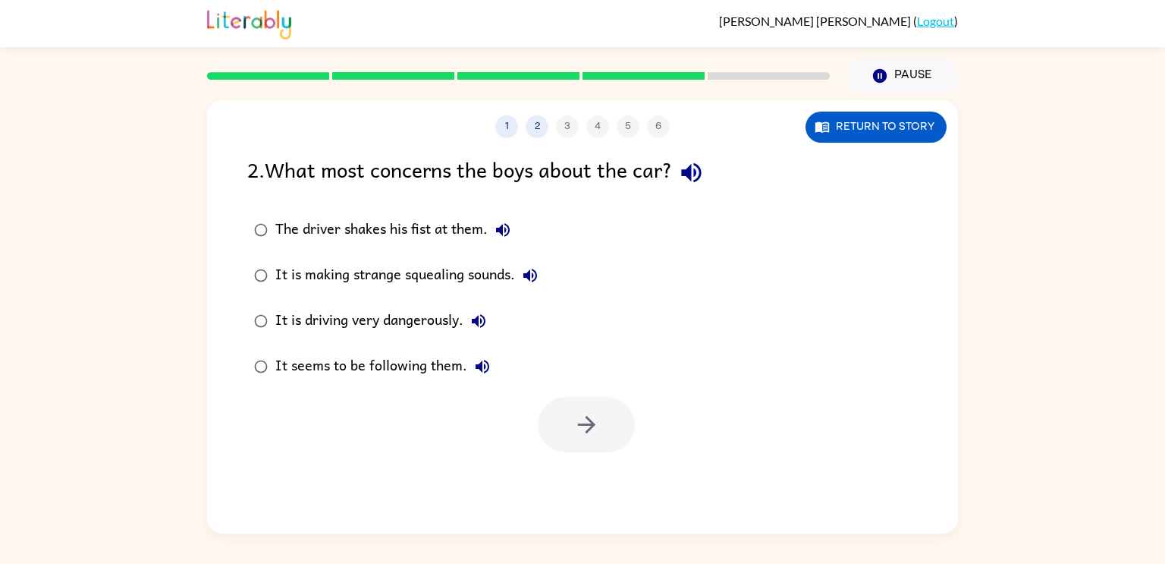
click at [693, 166] on icon "button" at bounding box center [691, 172] width 27 height 27
click at [583, 409] on button "button" at bounding box center [586, 424] width 97 height 55
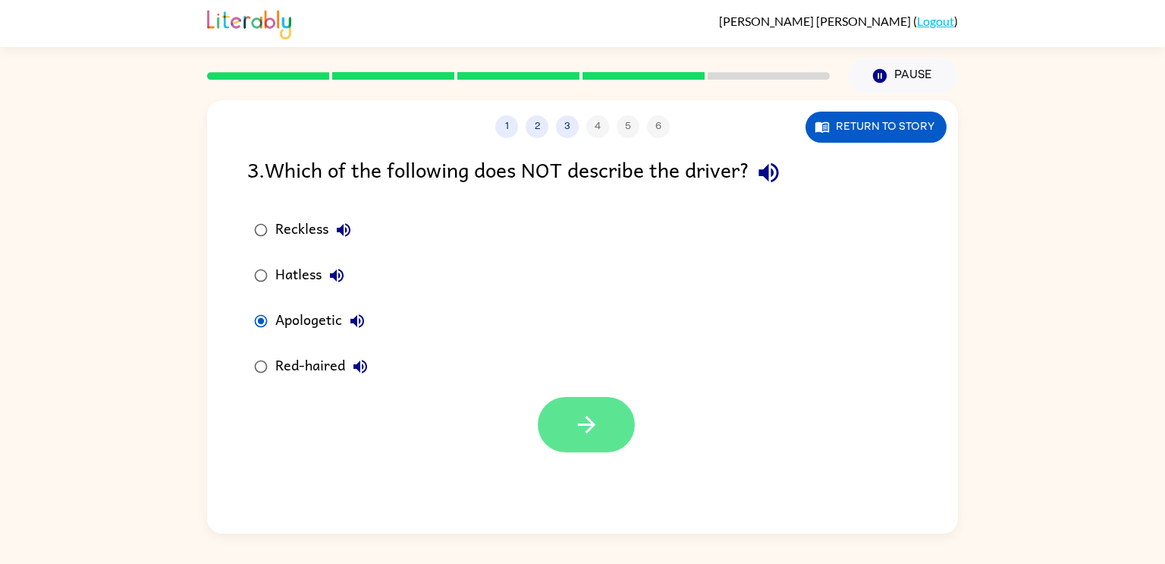
click at [562, 416] on button "button" at bounding box center [586, 424] width 97 height 55
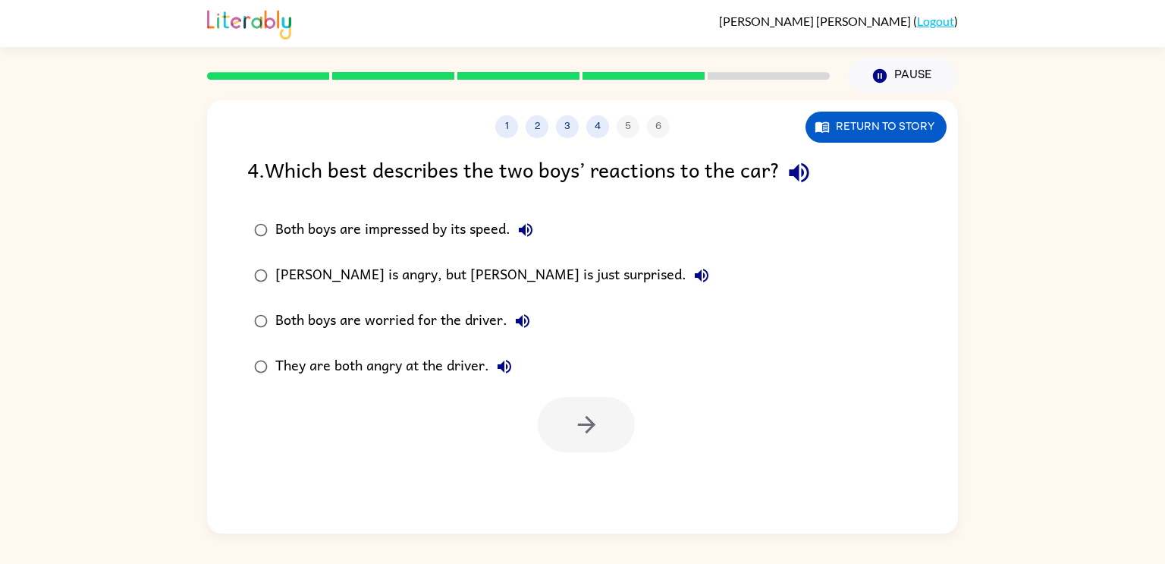
click at [801, 181] on icon "button" at bounding box center [799, 172] width 27 height 27
click at [293, 367] on div "They are both angry at the driver." at bounding box center [397, 366] width 244 height 30
click at [585, 415] on icon "button" at bounding box center [586, 424] width 27 height 27
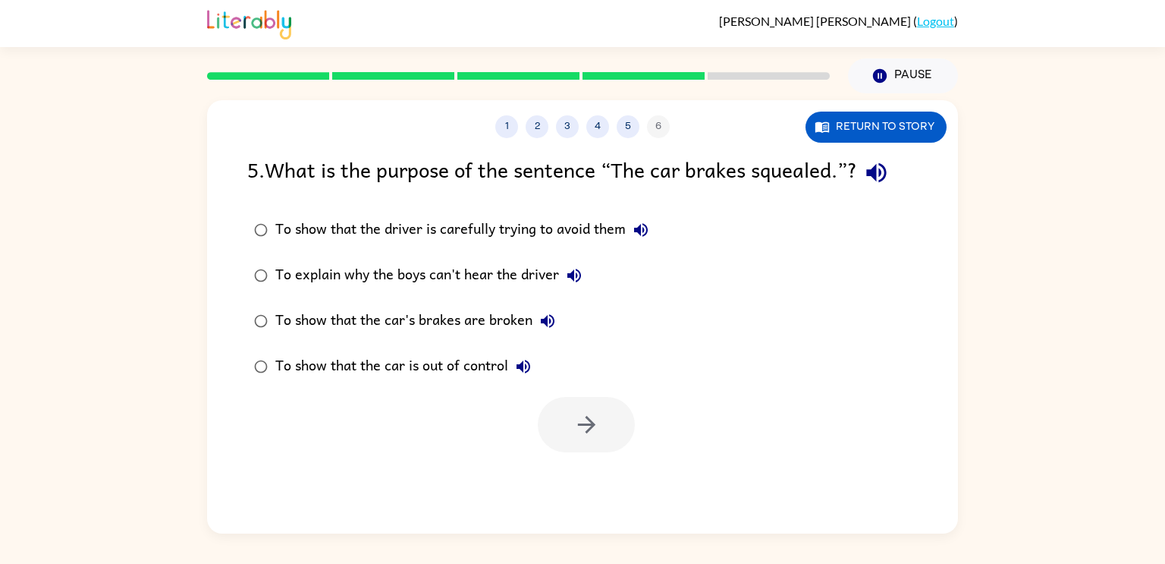
click at [883, 173] on icon "button" at bounding box center [876, 172] width 27 height 27
click at [314, 362] on div "To show that the car is out of control" at bounding box center [406, 366] width 263 height 30
click at [588, 416] on icon "button" at bounding box center [586, 424] width 27 height 27
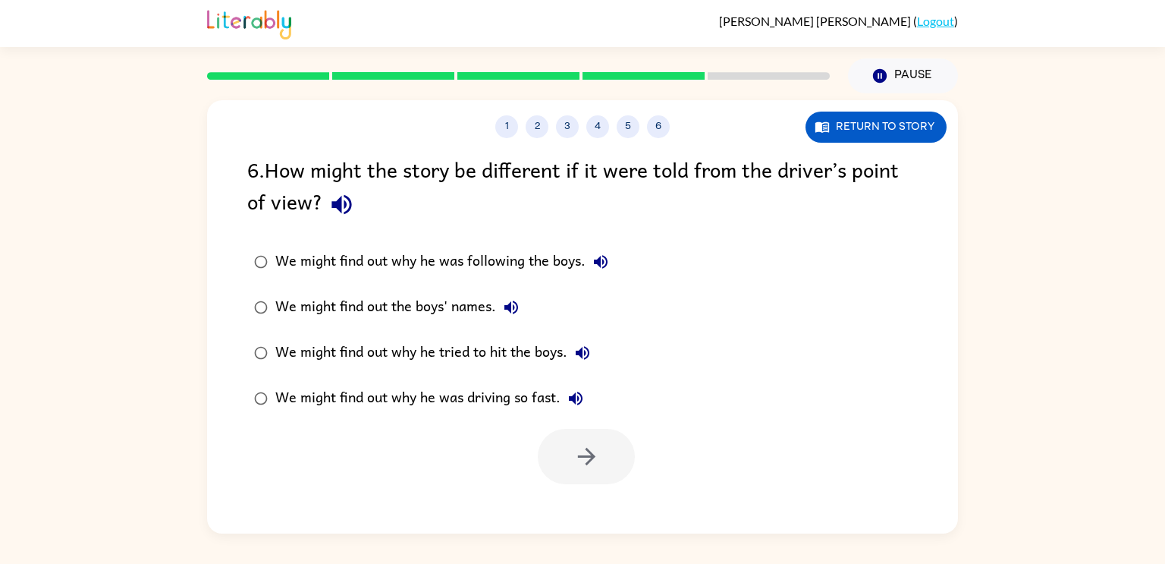
click at [334, 206] on icon "button" at bounding box center [341, 205] width 20 height 20
click at [485, 390] on div "We might find out why he was driving so fast." at bounding box center [433, 398] width 316 height 30
click at [569, 451] on button "button" at bounding box center [586, 456] width 97 height 55
